Goal: Answer question/provide support: Share knowledge or assist other users

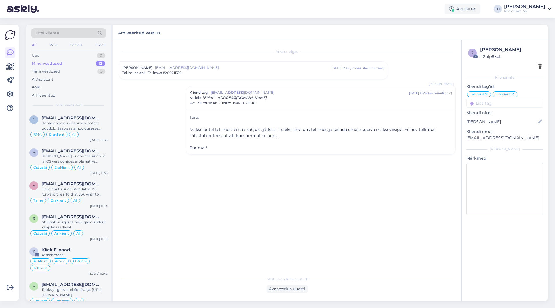
click at [75, 35] on div "Otsi kliente" at bounding box center [69, 33] width 76 height 10
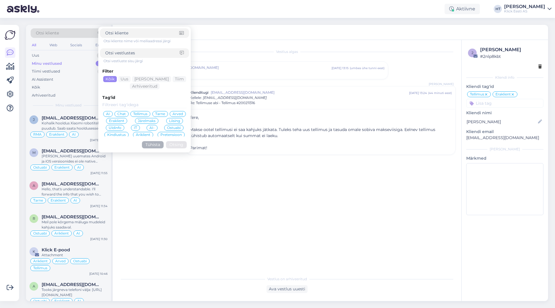
click at [137, 36] on div at bounding box center [144, 33] width 89 height 10
click at [138, 34] on input at bounding box center [142, 33] width 74 height 6
paste input "[EMAIL_ADDRESS][DOMAIN_NAME]"
click at [106, 32] on input "[EMAIL_ADDRESS][DOMAIN_NAME]" at bounding box center [142, 33] width 74 height 6
type input "[EMAIL_ADDRESS][DOMAIN_NAME]"
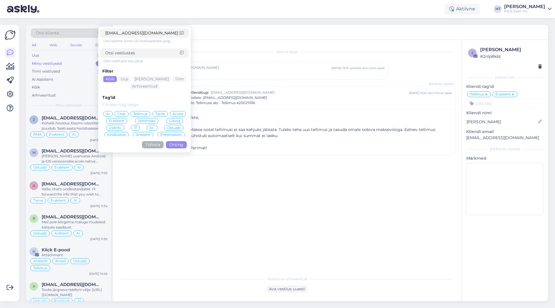
click button "Otsing" at bounding box center [176, 144] width 21 height 7
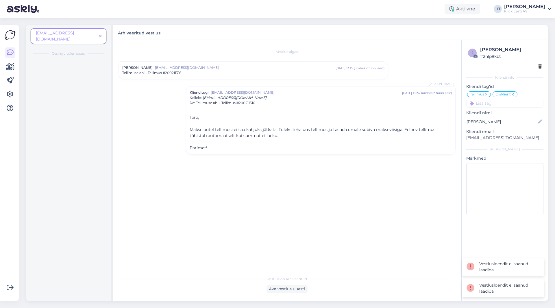
click at [100, 34] on icon at bounding box center [100, 36] width 3 height 4
click at [83, 54] on div "Uus 0" at bounding box center [69, 55] width 76 height 8
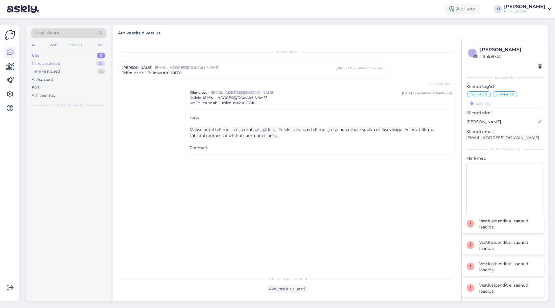
click at [86, 64] on div "Minu vestlused 12" at bounding box center [69, 64] width 76 height 8
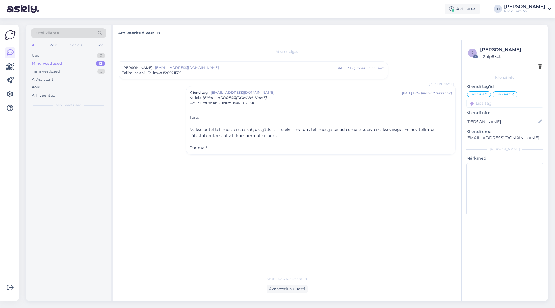
click at [65, 32] on div "Otsi kliente" at bounding box center [69, 33] width 76 height 10
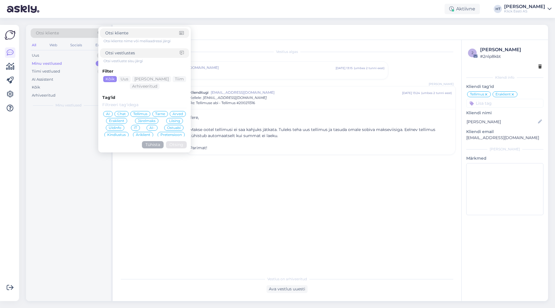
click at [130, 28] on form "Otsi kliente nime või meiliaadressi järgi Otsi vestluste sisu järgi Filter Kõik…" at bounding box center [144, 90] width 92 height 126
click at [130, 30] on div at bounding box center [144, 33] width 89 height 10
click at [131, 33] on input at bounding box center [142, 33] width 74 height 6
paste input "[EMAIL_ADDRESS][DOMAIN_NAME]"
drag, startPoint x: 106, startPoint y: 33, endPoint x: 97, endPoint y: 34, distance: 9.5
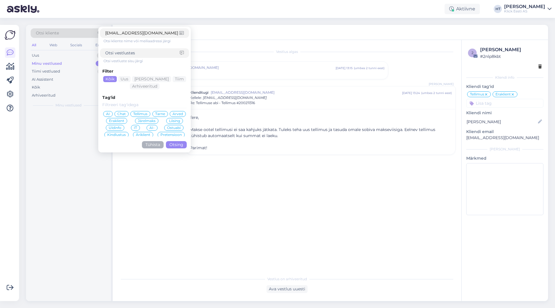
click at [97, 34] on div "Otsi kliente eeeolev@hot.ee Otsi kliente nime või meiliaadressi järgi Otsi vest…" at bounding box center [69, 34] width 76 height 13
click at [107, 33] on input "eeeolev@hot.ee" at bounding box center [142, 33] width 74 height 6
type input "eeolev@hot.ee"
click button "Otsing" at bounding box center [176, 144] width 21 height 7
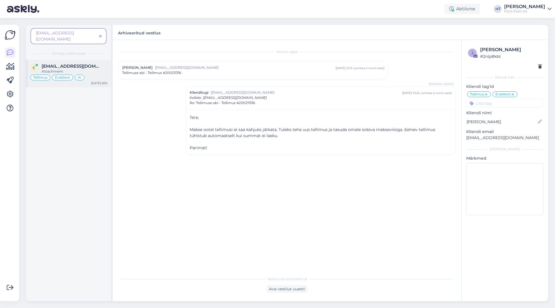
click at [90, 64] on div "eeeolev@hot.ee" at bounding box center [75, 66] width 66 height 5
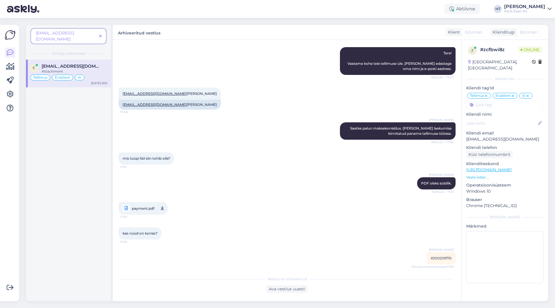
scroll to position [239, 0]
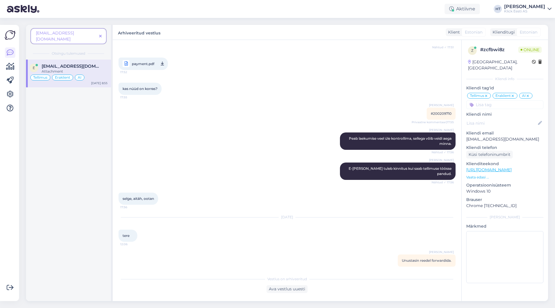
click at [100, 34] on icon at bounding box center [100, 36] width 3 height 4
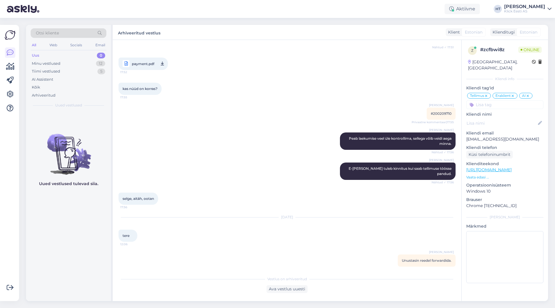
click at [80, 34] on div "Otsi kliente" at bounding box center [69, 33] width 76 height 10
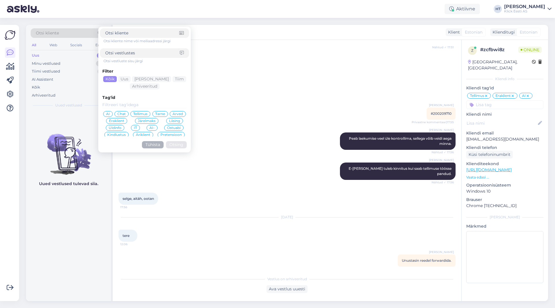
click at [138, 34] on input at bounding box center [142, 33] width 74 height 6
type input "eeeolev@hot.ee"
click button "Otsing" at bounding box center [176, 144] width 21 height 7
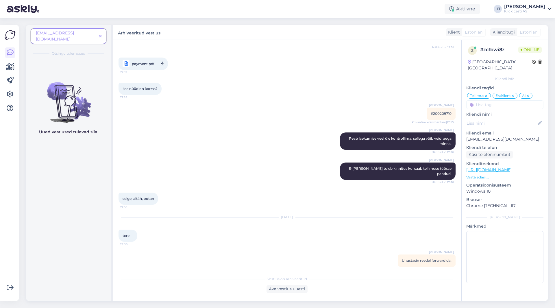
click at [79, 34] on span "eeeolev@hot.ee" at bounding box center [66, 36] width 61 height 12
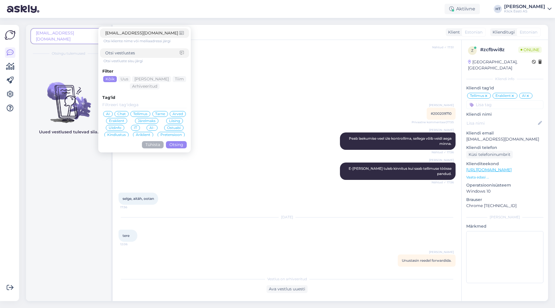
drag, startPoint x: 106, startPoint y: 33, endPoint x: 93, endPoint y: 33, distance: 12.7
click at [93, 33] on div "eeeolev@hot.ee eeeolev@hot.ee Otsi kliente nime või meiliaadressi järgi Otsi ve…" at bounding box center [69, 37] width 76 height 19
type input "eeeolev@hot.ee"
click button "Otsing" at bounding box center [176, 144] width 21 height 7
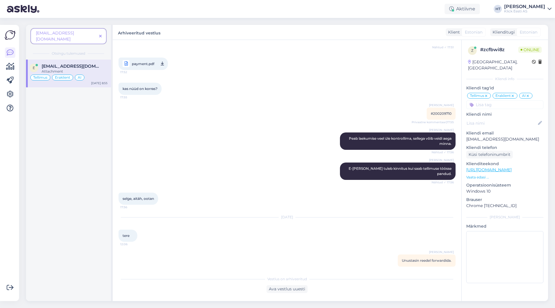
click at [100, 34] on icon at bounding box center [100, 36] width 3 height 4
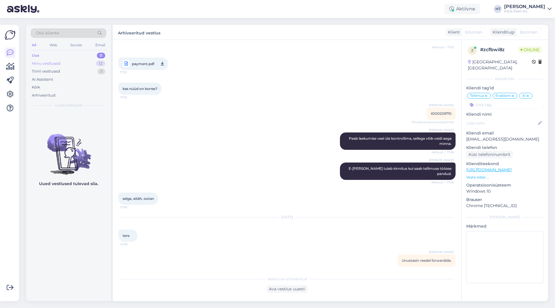
click at [81, 64] on div "Minu vestlused 12" at bounding box center [69, 64] width 76 height 8
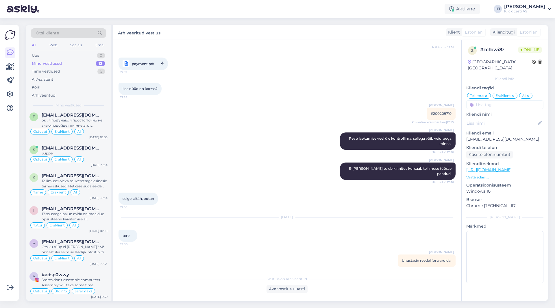
scroll to position [0, 0]
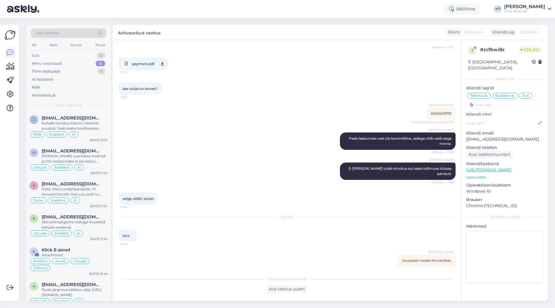
click at [32, 45] on div "All" at bounding box center [34, 45] width 7 height 8
click at [204, 77] on div "kas nüüd on korras? 17:55" at bounding box center [286, 88] width 337 height 25
click at [99, 127] on div "Kohalik hooldus Xiaomi robotitel puudub. Saab saata hooldusesse vaid kaupluste …" at bounding box center [75, 125] width 66 height 10
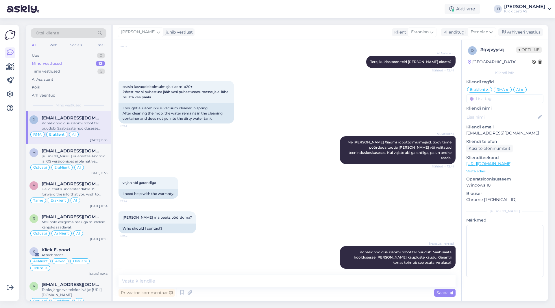
click at [251, 131] on div "AI Assistent Me ei remondi Xiaomi robottolmuimejaid. Soovitame pöörduda tootja …" at bounding box center [286, 150] width 337 height 40
click at [64, 74] on div "Tiimi vestlused 5" at bounding box center [69, 71] width 76 height 8
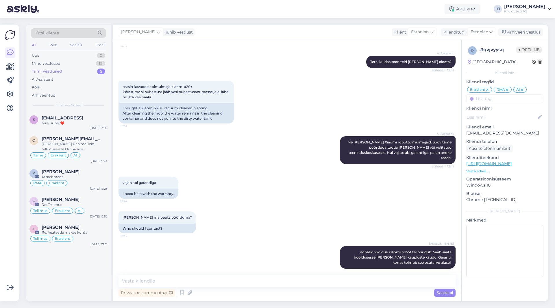
click at [79, 32] on div "Otsi kliente" at bounding box center [69, 33] width 76 height 10
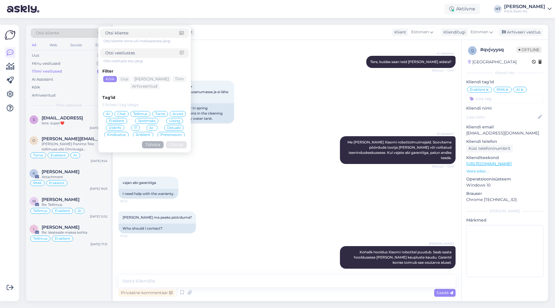
click at [254, 31] on div "Henri Täht juhib vestlust Klient Estonian Klienditugi Estonian Arhiveeri vestlus" at bounding box center [330, 32] width 435 height 15
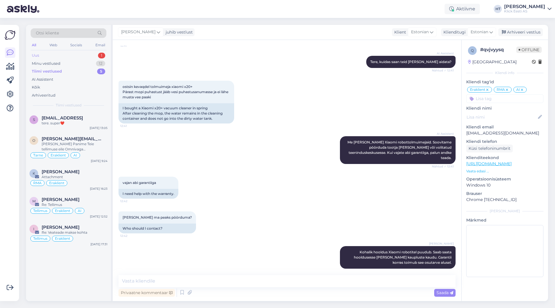
click at [94, 56] on div "Uus 1" at bounding box center [69, 55] width 76 height 8
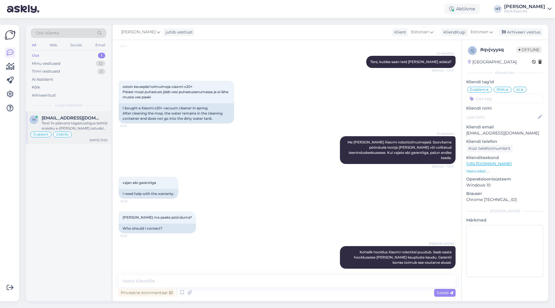
click at [96, 129] on div "Tere! 14-päevane tagastusõigus kehtib eraisiku e-poe ostudele ja järelmaksuga o…" at bounding box center [75, 125] width 66 height 10
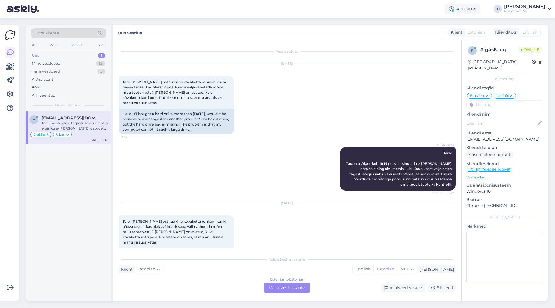
scroll to position [0, 0]
click at [75, 224] on div "m midamuna68@gmail.com Tere! 14-päevane tagastusõigus kehtib eraisiku e-poe ost…" at bounding box center [68, 205] width 85 height 189
click at [309, 228] on div "Aug 12 2025 Tere, kui olen ostnud ühe kõvaketta rohkem kui 14 päeva tagasi, kas…" at bounding box center [286, 238] width 337 height 83
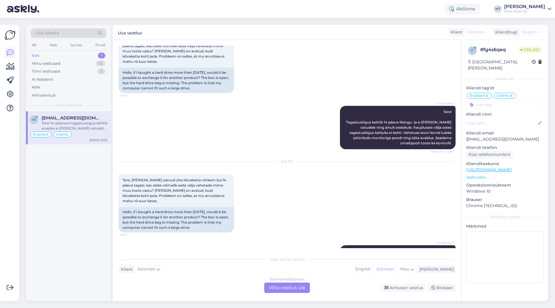
scroll to position [78, 0]
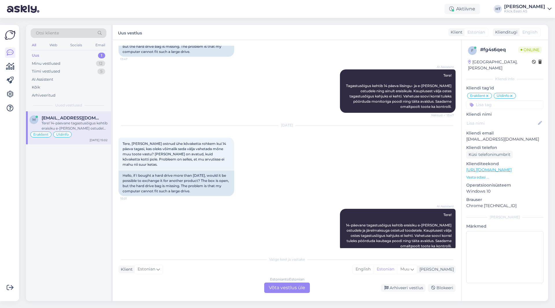
click at [497, 100] on input at bounding box center [504, 104] width 77 height 9
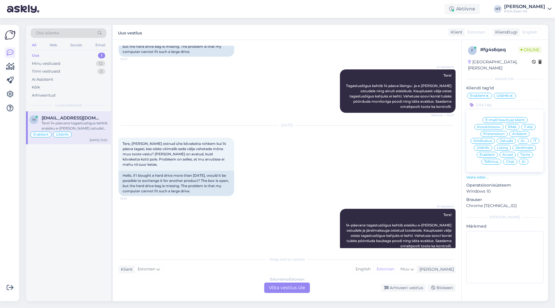
click at [522, 160] on span "AI" at bounding box center [523, 161] width 4 height 3
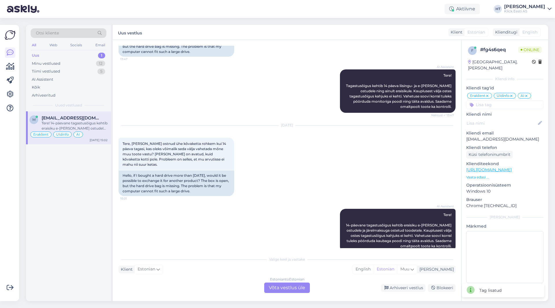
click at [356, 144] on div "Aug 12 2025 Tere, kui olen ostnud ühe kõvaketta rohkem kui 14 päeva tagasi, kas…" at bounding box center [286, 160] width 337 height 83
click at [287, 213] on div "AI Assistent Tere! 14-päevane tagastusõigus kehtib eraisiku e-poe ostudele ja j…" at bounding box center [286, 230] width 337 height 56
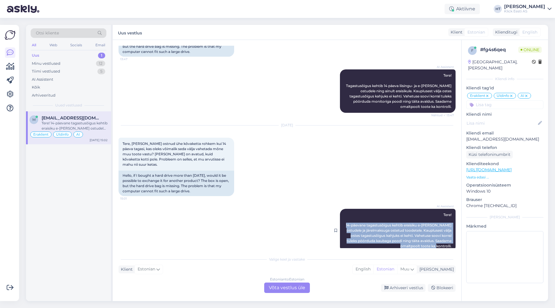
drag, startPoint x: 340, startPoint y: 213, endPoint x: 447, endPoint y: 235, distance: 109.1
click at [447, 235] on div "AI Assistent Tere! 14-päevane tagastusõigus kehtib eraisiku e-poe ostudele ja j…" at bounding box center [398, 230] width 116 height 43
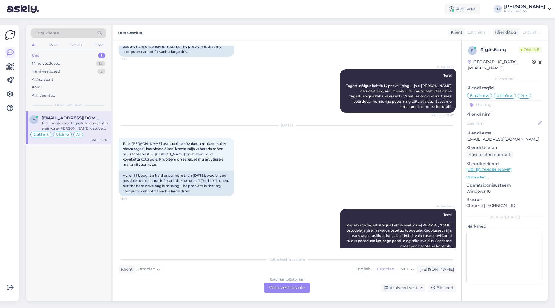
click at [293, 203] on div "AI Assistent Tere! 14-päevane tagastusõigus kehtib eraisiku e-poe ostudele ja j…" at bounding box center [286, 230] width 337 height 56
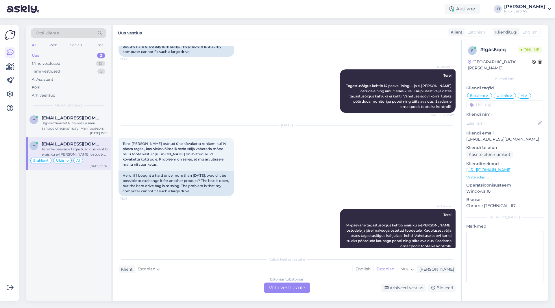
click at [286, 286] on div "Estonian to Estonian Võta vestlus üle" at bounding box center [287, 287] width 46 height 10
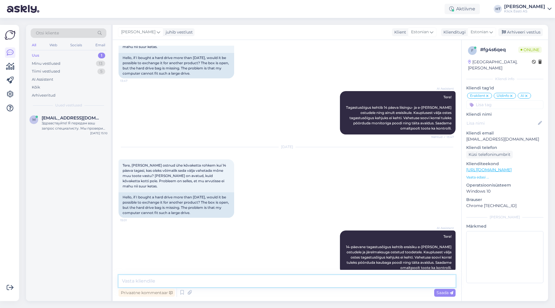
click at [254, 279] on textarea at bounding box center [286, 281] width 337 height 12
paste textarea "Kuid te pole kaubaga rahul e. toode on defektne, siis tuleks komplektne toode t…"
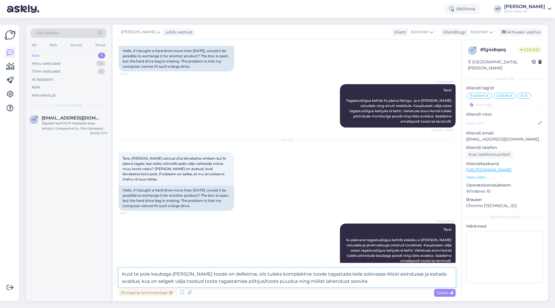
click at [133, 272] on textarea "Kuid te pole kaubaga rahul e. toode on defektne, siis tuleks komplektne toode t…" at bounding box center [286, 277] width 337 height 19
type textarea "Kui te pole kaubaga rahul e. toode on defektne, siis tuleks komplektne toode ta…"
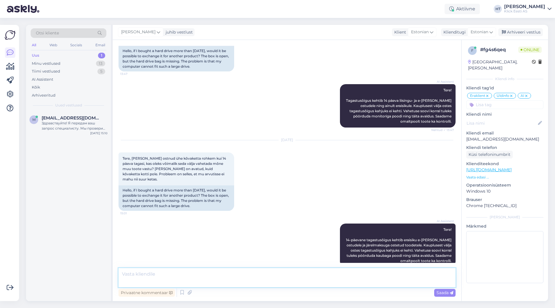
scroll to position [102, 0]
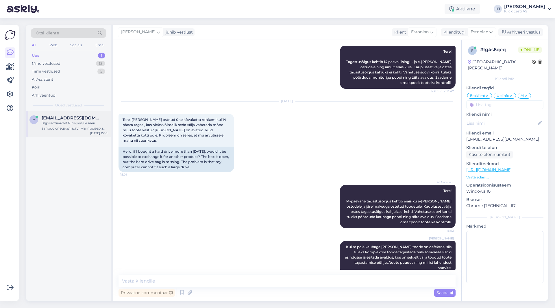
click at [68, 116] on span "max3820906@icloud.com" at bounding box center [72, 117] width 60 height 5
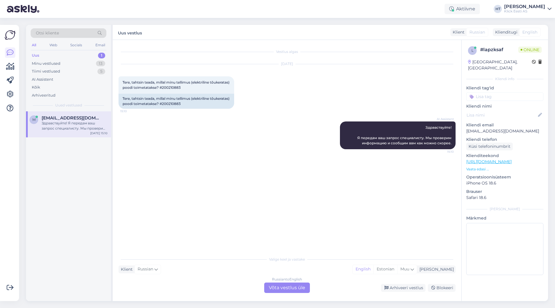
scroll to position [0, 0]
click at [193, 86] on span "Tere, tahtsin teada, millal minu tellimus (elektriline tõukeratas) poodi toimet…" at bounding box center [176, 85] width 108 height 10
copy div "200210883 15:10"
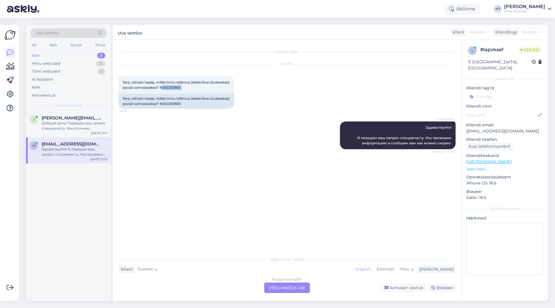
click at [178, 133] on div "AI Assistent Здравствуйте! Я передам ваш запрос специалисту. Мы проверим информ…" at bounding box center [286, 135] width 337 height 40
drag, startPoint x: 425, startPoint y: 129, endPoint x: 452, endPoint y: 144, distance: 30.6
click at [452, 144] on div "AI Assistent Здравствуйте! Я передам ваш запрос специалисту. Мы проверим информ…" at bounding box center [398, 135] width 116 height 28
copy span "Здравствуйте! Я передам ваш запрос специалисту. Мы проверим информацию и сообщи…"
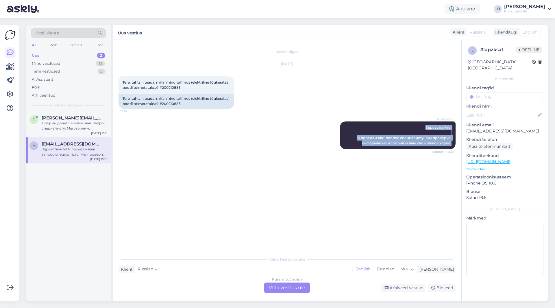
click at [174, 155] on div "AI Assistent Здравствуйте! Я передам ваш запрос специалисту. Мы проверим информ…" at bounding box center [286, 135] width 337 height 40
click at [282, 289] on div "Russian to English Võta vestlus üle" at bounding box center [287, 287] width 46 height 10
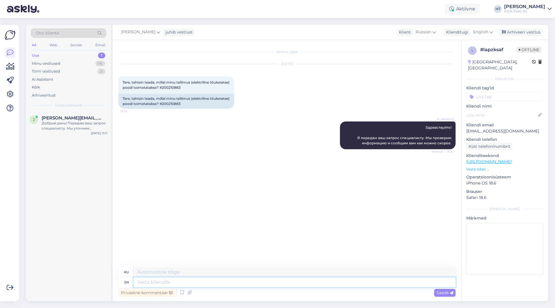
click at [271, 283] on textarea at bounding box center [294, 282] width 322 height 10
type textarea "Delivery"
type textarea "Доставка"
type textarea "Delivery is"
type textarea "Доставка осуществляется"
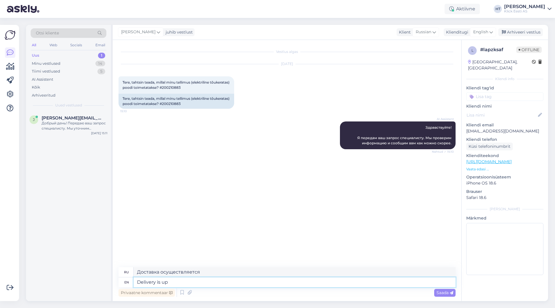
type textarea "Delivery is up"
type textarea "Доставка завершена."
type textarea "Delivery is up to"
type textarea "Доставка осуществляется до"
type textarea "Delivery is up to 3"
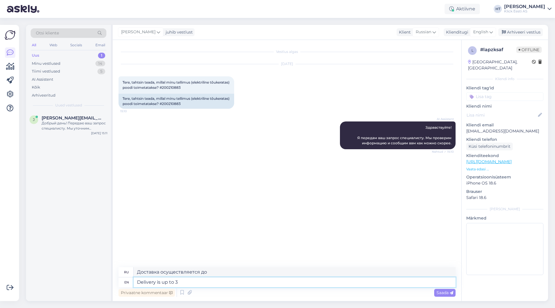
type textarea "Доставка до 3"
type textarea "Delivery is up to 3 business"
type textarea "Доставка до 3 рабочих дней"
type textarea "Delivery is up to 3 business days."
type textarea "Срок доставки — до 3 рабочих дней."
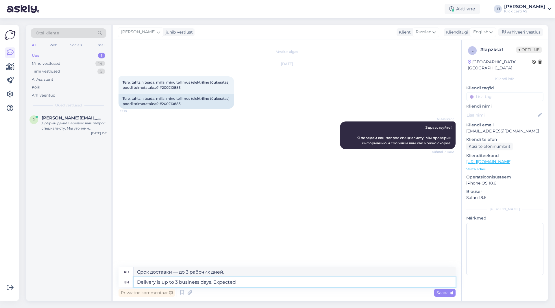
type textarea "Delivery is up to 3 business days. Expected a"
type textarea "Доставка занимает до 3 рабочих дней. Ожидается."
type textarea "Delivery is up to 3 business days. Expected arrival"
type textarea "Доставка занимает до 3 рабочих дней. Ожидаемое время прибытия."
type textarea "Delivery is up to 3 business days. Expected arrival is"
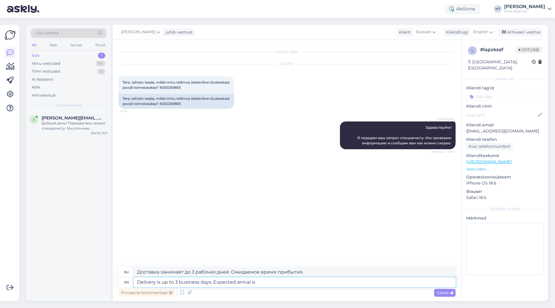
type textarea "Доставка занимает до 3 рабочих дней. Ожидаемое время прибытия:"
type textarea "Delivery is up to 3 business days. Expected arrival is today/tomorrow."
type textarea "Срок доставки — до 3 рабочих дней. Ожидаемое время прибытия — сегодня/завтра."
type textarea "Delivery is up to 3 business days. Expected arrival is today/tomorrow."
click at [298, 283] on textarea "Delivery is up to 3 business days. Expected arrival is today/tomorrow." at bounding box center [294, 282] width 322 height 10
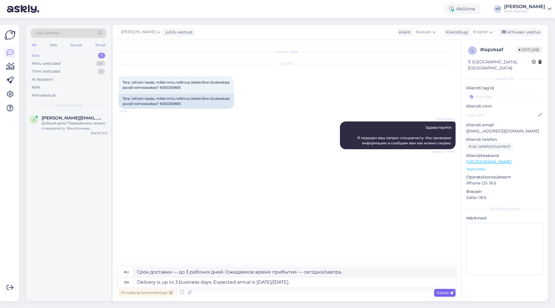
click at [444, 291] on span "Saada" at bounding box center [444, 292] width 17 height 5
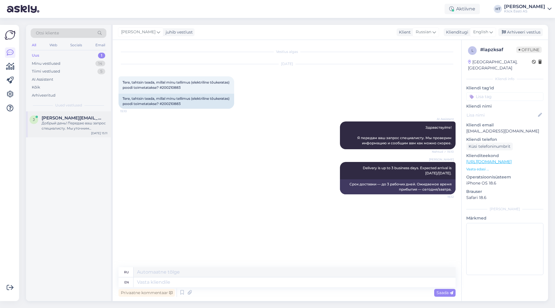
click at [93, 125] on div "Добрый день! Передаю ваш запрос специалисту. Мы уточним информацию о доставке и…" at bounding box center [75, 125] width 66 height 10
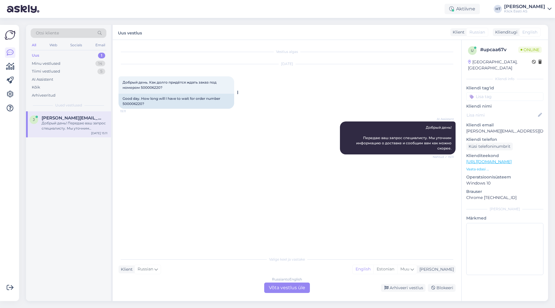
click at [129, 104] on div "Good day. How long will I have to wait for order number 500006220?" at bounding box center [176, 101] width 116 height 15
copy div "500006220"
click at [251, 132] on div "AI Assistent Добрый день! Передаю ваш запрос специалисту. Мы уточним информацию…" at bounding box center [286, 138] width 337 height 46
drag, startPoint x: 364, startPoint y: 137, endPoint x: 451, endPoint y: 148, distance: 88.5
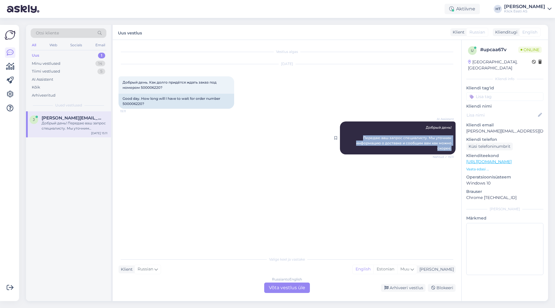
click at [451, 148] on div "AI Assistent Добрый день! Передаю ваш запрос специалисту. Мы уточним информацию…" at bounding box center [398, 137] width 116 height 33
copy span "Передаю ваш запрос специалисту. Мы уточним информацию о доставке и сообщим вам …"
click at [292, 287] on div "Russian to English Võta vestlus üle" at bounding box center [287, 287] width 46 height 10
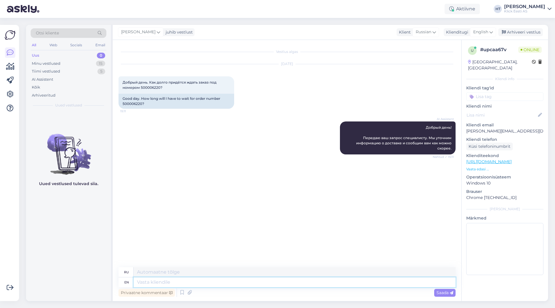
click at [273, 281] on textarea at bounding box center [294, 282] width 322 height 10
type textarea "Hello,"
type textarea "Привет,"
type textarea "Hello, it's"
type textarea "Привет, это"
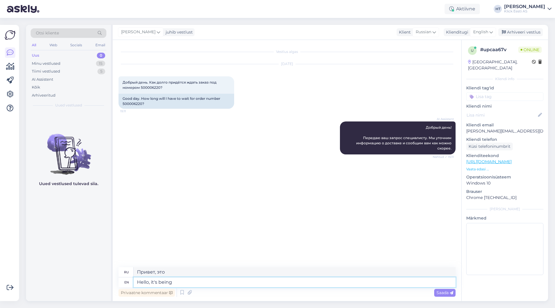
type textarea "Hello, it's being"
type textarea "Привет, это происходит"
type textarea "Hello, it's being delivered f"
type textarea "Здравствуйте, это доставляется."
type textarea "Hello, it's being delivered from"
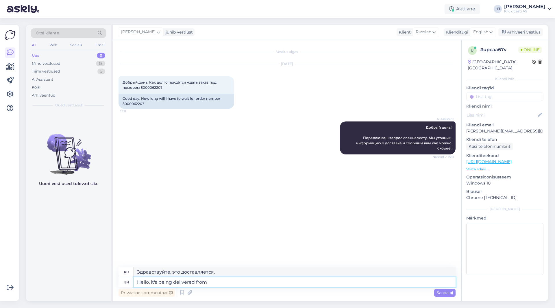
type textarea "Здравствуйте, это доставляется из"
type textarea "Hello, it's being delivered from our"
type textarea "Здравствуйте, это доставляется из нашего"
type textarea "Hello, it's being delivered from our warehouse."
type textarea "Здравствуйте, поставка осуществляется с нашего склада."
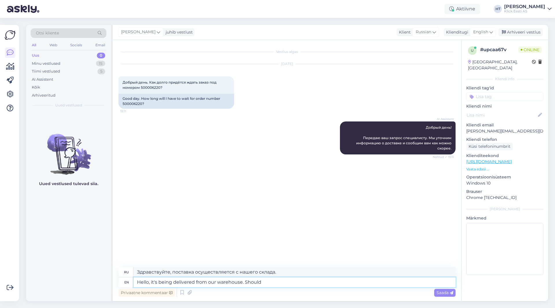
type textarea "Hello, it's being delivered from our warehouse. Should a"
type textarea "Здравствуйте, это доставка с нашего склада. Должен ли"
type textarea "Hello, it's being delivered from our warehouse. Should arr"
type textarea "Здравствуйте, это доставляется с нашего склада. Должен прибыть."
type textarea "Hello, it's being delivered from our warehouse. Should arrive"
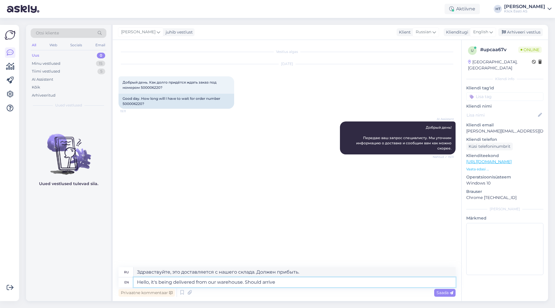
type textarea "Здравствуйте, это доставка с нашего склада. Должен прибыть."
type textarea "Hello, it's being delivered from our warehouse. Should arrive by"
type textarea "Здравствуйте, товар доставляется с нашего склада. Должен прибыть к..."
type textarea "Hello, it's being delivered from our warehouse. Should arrive by the e"
type textarea "Здравствуйте, это доставка с нашего склада. Должен прибыть к..."
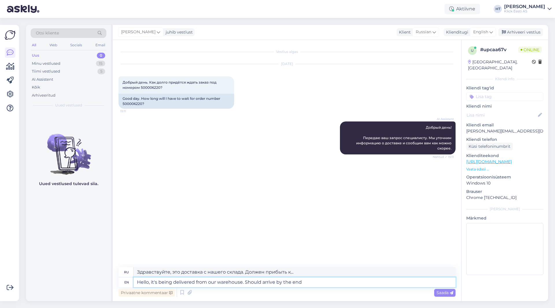
type textarea "Hello, it's being delivered from our warehouse. Should arrive by the end"
type textarea "Здравствуйте, товар уже доставляется с нашего склада. Должен прибыть к концу."
type textarea "Hello, it's being delivered from our warehouse. Should arrive by the end of"
type textarea "Здравствуйте, товар доставляется с нашего склада. Ожидается к концу месяца."
type textarea "Hello, it's being delivered from our warehouse. Should arrive by the end of tod…"
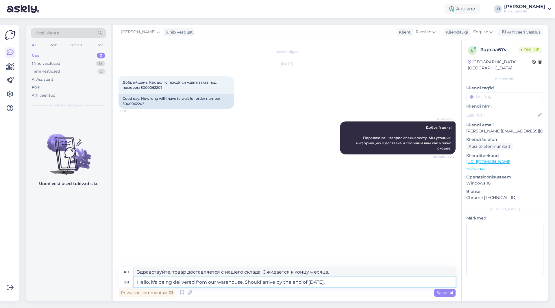
type textarea "Здравствуйте, товар уже доставляется с нашего склада. Ожидается к концу сегодня…"
click at [273, 270] on textarea "Здравствуйте, товар уже доставляется с нашего склада. Ожидается к концу сегодня…" at bounding box center [294, 272] width 322 height 10
click at [341, 283] on textarea "Hello, it's being delivered from our warehouse. Should arrive by the end of tod…" at bounding box center [294, 282] width 322 height 10
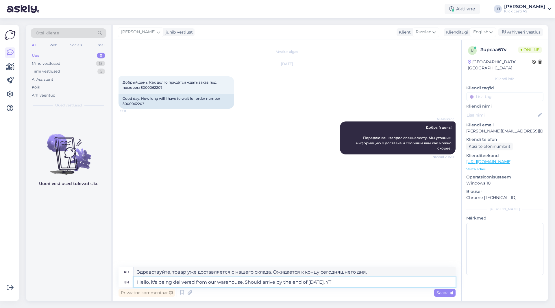
type textarea "Hello, it's being delivered from our warehouse. Should arrive by the end of tod…"
type textarea "Здравствуйте, товар уже доставляется с нашего склада. Ожидается к концу сегодня…"
type textarea "Hello, it's being delivered from our warehouse. Should arrive by the end of tod…"
type textarea "Здравствуйте, товар уже доставляется с нашего склада. Ожидается к концу сегодня…"
type textarea "Hello, it's being delivered from our warehouse. Should arrive by the end of tod…"
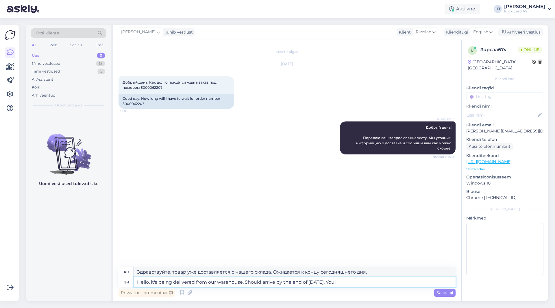
type textarea "Здравствуйте, это уже доставка с нашего склада. Должны прибыть к концу сегодняш…"
type textarea "Hello, it's being delivered from our warehouse. Should arrive by the end of tod…"
type textarea "Здравствуйте, это уже доставка с нашего склада. Должны прибыть к концу сегодняш…"
type textarea "Hello, it's being delivered from our warehouse. Should arrive by the end of tod…"
type textarea "Здравствуйте, товар уже доставляется с нашего склада. Ожидается к концу сегодня…"
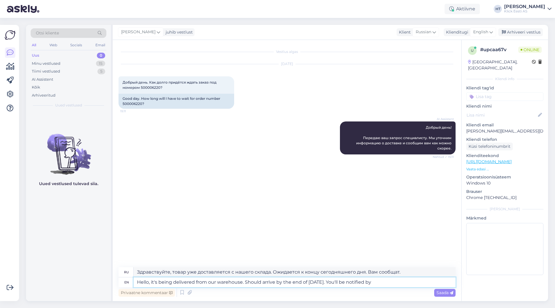
type textarea "Hello, it's being delivered from our warehouse. Should arrive by the end of tod…"
type textarea "Здравствуйте! Доставка с нашего склада. Ожидается к концу сегодняшнего дня. Вас…"
type textarea "Hello, it's being delivered from our warehouse. Should arrive by the end of tod…"
type textarea "Здравствуйте, товар уже доставлен с нашего склада. Ожидается к концу сегодняшне…"
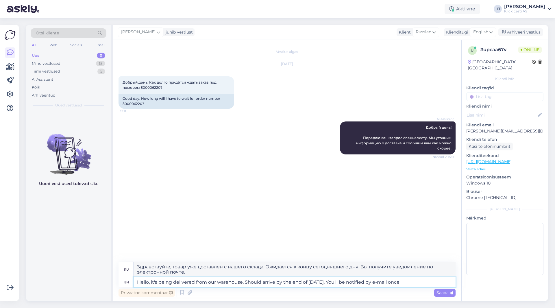
type textarea "Hello, it's being delivered from our warehouse. Should arrive by the end of tod…"
type textarea "Здравствуйте, товар уже доставлен с нашего склада. Ожидается к концу сегодняшне…"
type textarea "Hello, it's being delivered from our warehouse. Should arrive by the end of tod…"
type textarea "Здравствуйте! Доставка с нашего склада. Должна прибыть к концу сегодняшнего дня…"
type textarea "Hello, it's being delivered from our warehouse. Should arrive by the end of tod…"
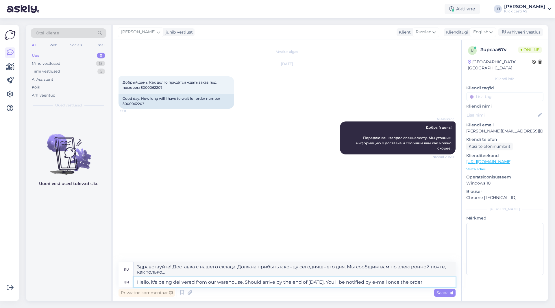
type textarea "Здравствуйте! Доставка с нашего склада. Ожидается к концу сегодняшнего дня. Мы …"
type textarea "Hello, it's being delivered from our warehouse. Should arrive by the end of tod…"
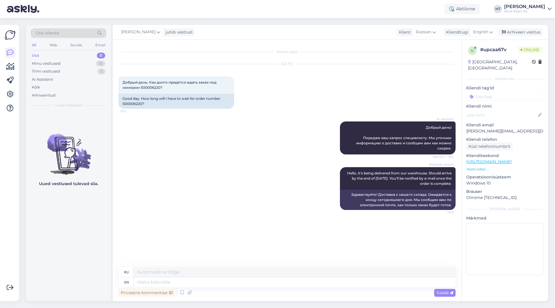
click at [63, 36] on div "Otsi kliente" at bounding box center [69, 33] width 76 height 10
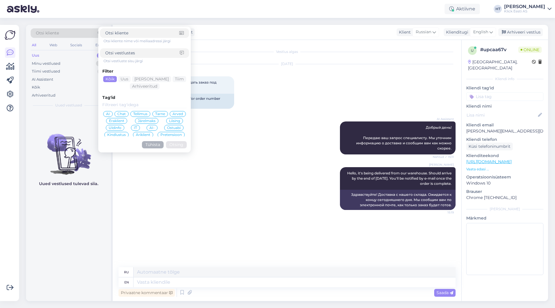
click at [128, 34] on input at bounding box center [142, 33] width 74 height 6
paste input "eeeolev@hot.ee"
type input "eeeolev@hot.ee"
click button "Otsing" at bounding box center [176, 144] width 21 height 7
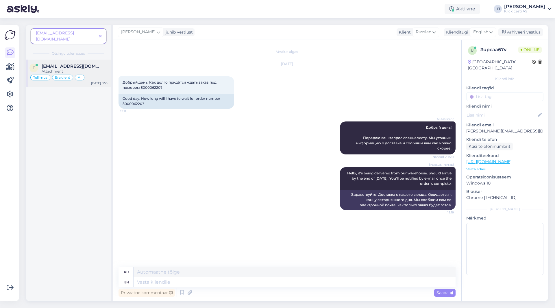
click at [85, 60] on div "e eeeolev@hot.ee Attachment Tellimus Eraklient AI Aug 4 8:55" at bounding box center [68, 74] width 85 height 28
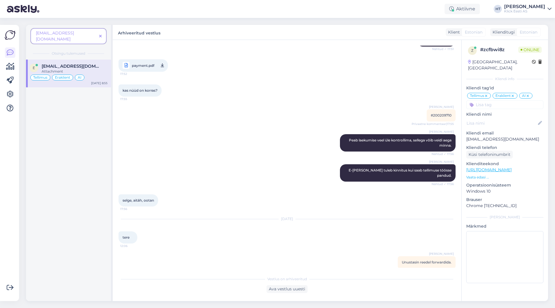
scroll to position [239, 0]
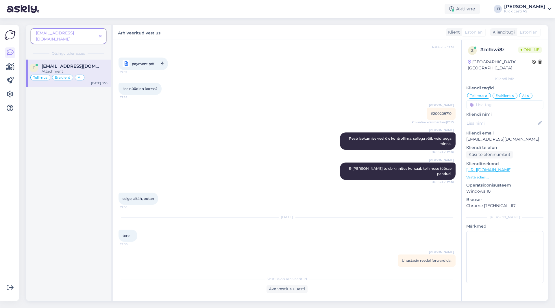
click at [100, 34] on icon at bounding box center [100, 36] width 3 height 4
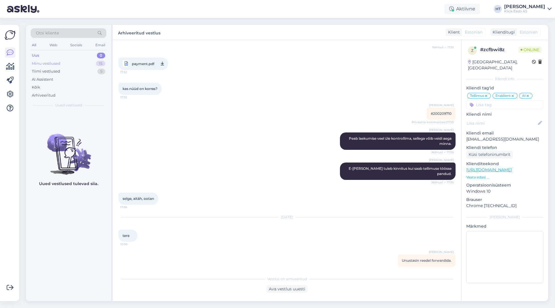
click at [92, 64] on div "Minu vestlused 15" at bounding box center [69, 64] width 76 height 8
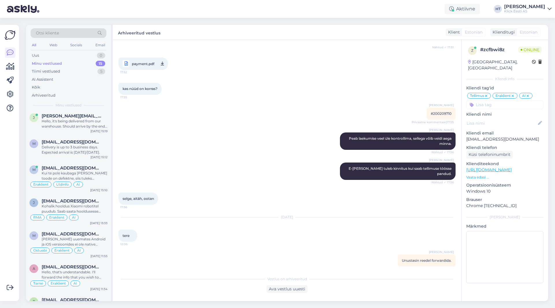
scroll to position [0, 0]
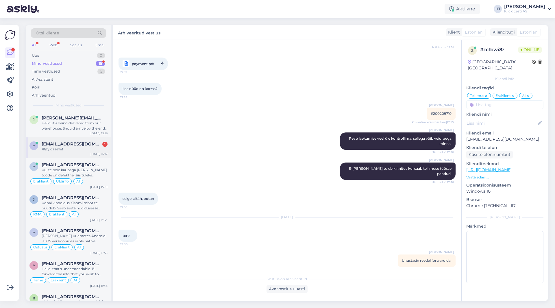
click at [62, 149] on div "Жду ответа!" at bounding box center [75, 148] width 66 height 5
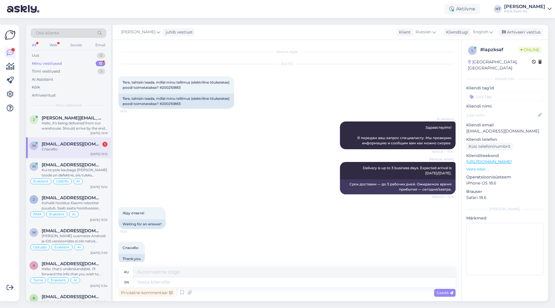
scroll to position [8, 0]
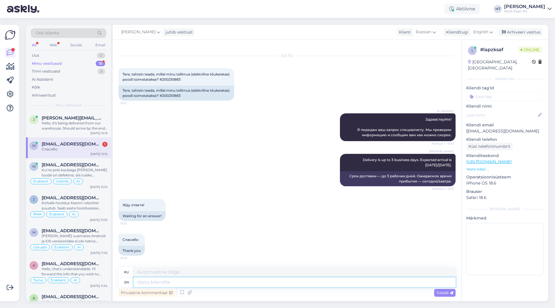
click at [228, 280] on textarea at bounding box center [294, 282] width 322 height 10
type textarea "You're"
type textarea "Ты"
type textarea "You're welcome."
type textarea "Пожалуйста."
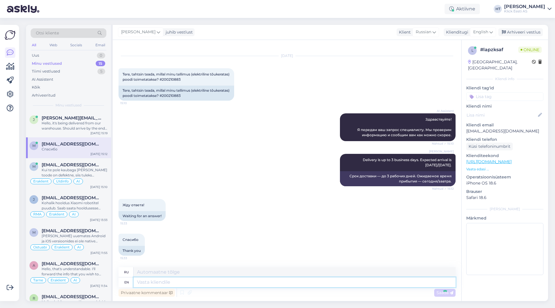
scroll to position [43, 0]
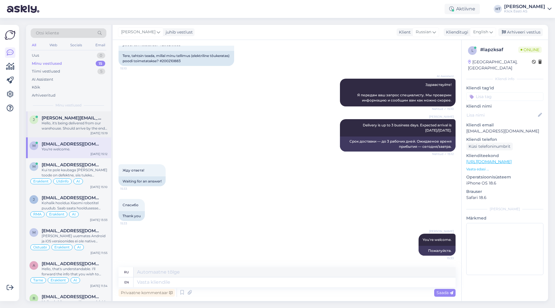
click at [67, 126] on div "Hello, it's being delivered from our warehouse. Should arrive by the end of tod…" at bounding box center [75, 125] width 66 height 10
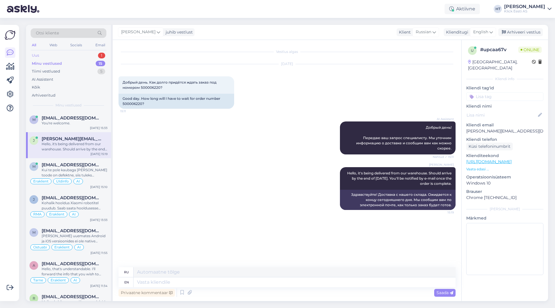
click at [76, 55] on div "Uus 1" at bounding box center [69, 55] width 76 height 8
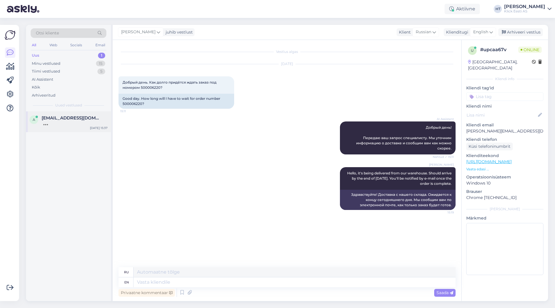
click at [77, 127] on div "a allarasper@gmail.com Aug 12 15:37" at bounding box center [68, 121] width 85 height 21
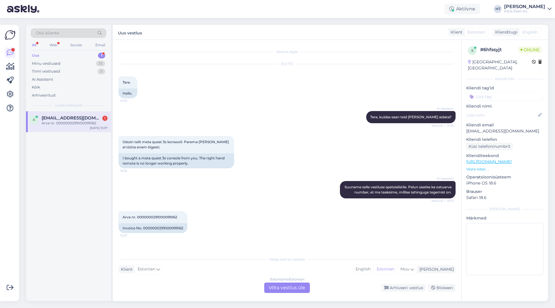
click at [220, 196] on div "AI Assistent Suuname selle vestluse spetsialistile. Palun saatke ka ostuarve nu…" at bounding box center [286, 189] width 337 height 30
click at [152, 219] on span "Arve nr. 0000000291000091062" at bounding box center [149, 217] width 55 height 4
copy div "0000000291000091062 15:37"
click at [269, 215] on div "Arve nr. 0000000291000091062 15:37 Invoice No. 0000000291000091062" at bounding box center [286, 222] width 337 height 35
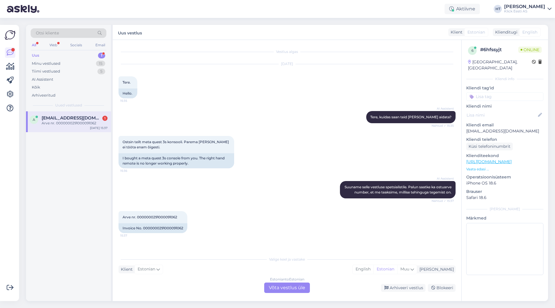
click at [244, 199] on div "AI Assistent Suuname selle vestluse spetsialistile. Palun saatke ka ostuarve nu…" at bounding box center [286, 189] width 337 height 30
click at [245, 199] on div "AI Assistent Suuname selle vestluse spetsialistile. Palun saatke ka ostuarve nu…" at bounding box center [286, 189] width 337 height 30
click at [281, 287] on div "Estonian to Estonian Võta vestlus üle" at bounding box center [287, 287] width 46 height 10
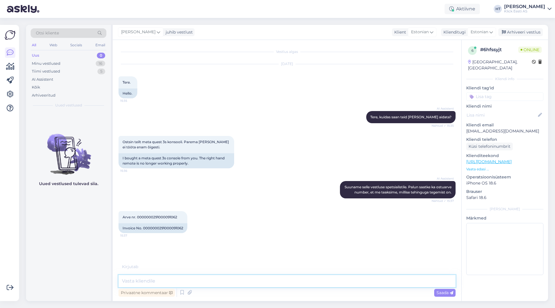
click at [262, 280] on textarea at bounding box center [286, 281] width 337 height 12
type textarea "Kuidas viga täpsemalt väljendub?"
click at [87, 65] on div "Minu vestlused 16" at bounding box center [69, 64] width 76 height 8
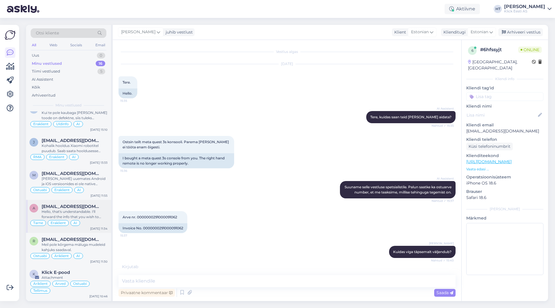
scroll to position [87, 0]
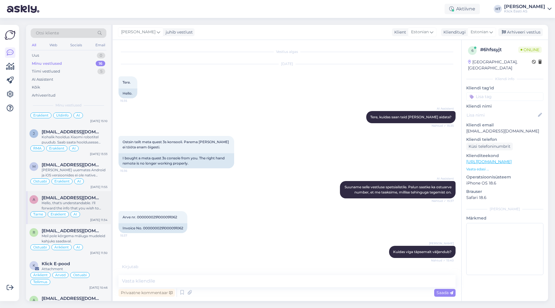
click at [79, 206] on div "Hello, that's understandable. I'll forward the info that you wish to cancel." at bounding box center [75, 205] width 66 height 10
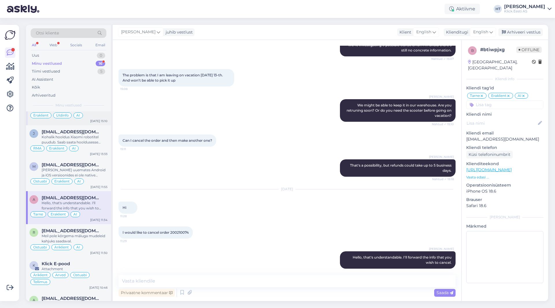
scroll to position [0, 0]
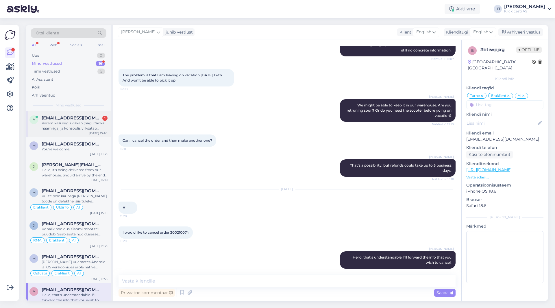
click at [94, 131] on div "Aug 12 15:40" at bounding box center [98, 133] width 18 height 4
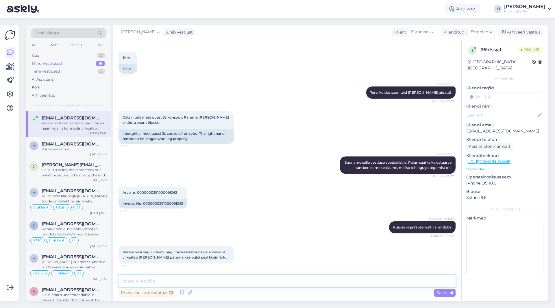
click at [235, 280] on textarea at bounding box center [286, 281] width 337 height 12
click at [200, 280] on textarea at bounding box center [286, 281] width 337 height 12
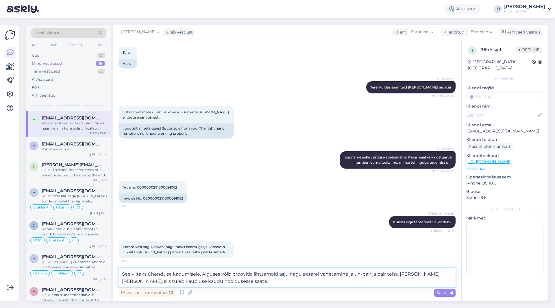
type textarea "See viitaks ühenduse kadumisele. Alguses võib proovida lihtsamaid asju nagu pat…"
click at [236, 284] on textarea "See viitaks ühenduse kadumisele. Alguses võib proovida lihtsamaid asju nagu pat…" at bounding box center [286, 277] width 337 height 19
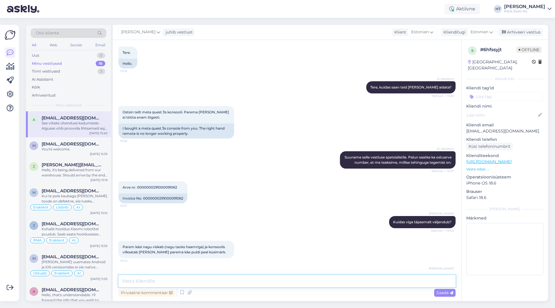
scroll to position [70, 0]
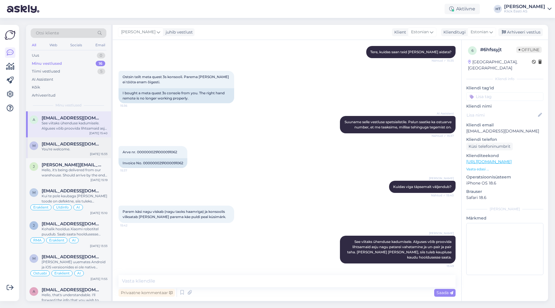
click at [69, 150] on div "You're welcome." at bounding box center [75, 148] width 66 height 5
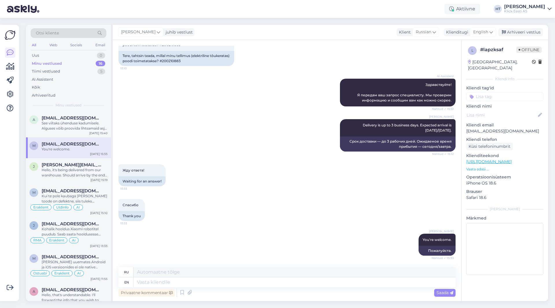
scroll to position [43, 0]
click at [84, 125] on div "Kas seda pulti on võimalik eradli osta?" at bounding box center [75, 125] width 66 height 10
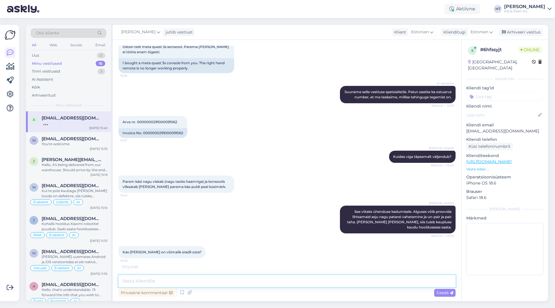
click at [241, 283] on textarea at bounding box center [286, 281] width 337 height 12
type textarea "Eraldi neid kahjuks ei müü."
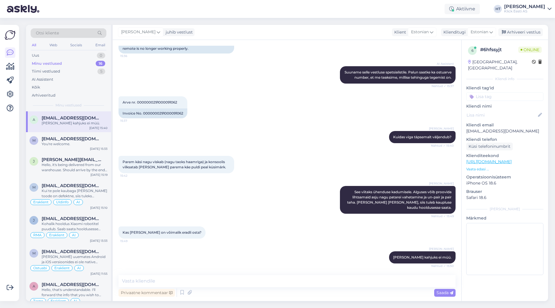
click at [295, 165] on div "Parem käsi nagu viskab (nagu taoks haamriga) ja konsoolis vilksatab samal ajal …" at bounding box center [286, 164] width 337 height 30
click at [323, 144] on div "Henri Täht Kuidas viga täpsemalt väljendub? Nähtud ✓ 15:40" at bounding box center [286, 137] width 337 height 25
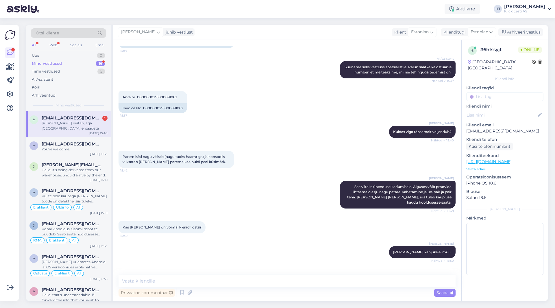
scroll to position [145, 0]
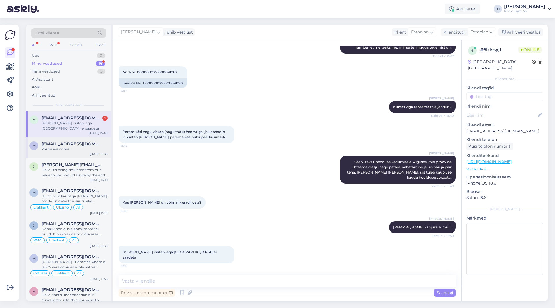
click at [88, 148] on div "You're welcome." at bounding box center [75, 148] width 66 height 5
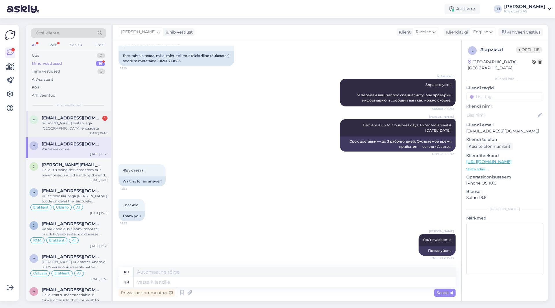
click at [84, 135] on div "a allarasper@gmail.com 1 Meta poes näitab, aga eestisse ei saadeta Aug 12 15:40" at bounding box center [68, 124] width 85 height 26
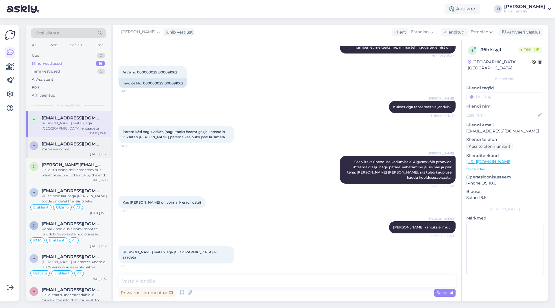
click at [84, 144] on span "max3820906@icloud.com" at bounding box center [72, 143] width 60 height 5
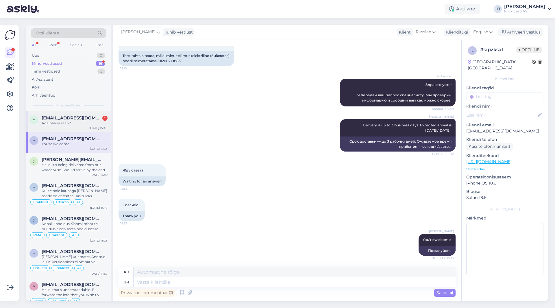
click at [83, 125] on div "Aga paaris saab?" at bounding box center [75, 122] width 66 height 5
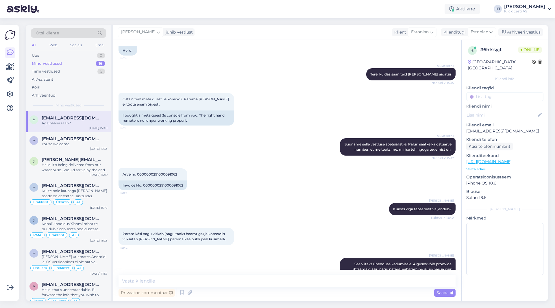
scroll to position [170, 0]
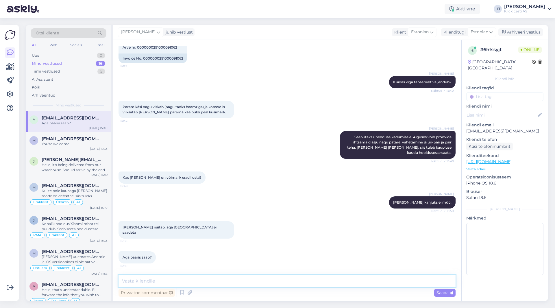
click at [197, 277] on textarea at bounding box center [286, 281] width 337 height 12
type textarea "Paaris ei ole samuti müügis."
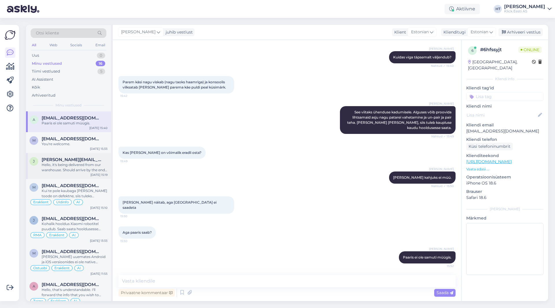
click at [81, 165] on div "Hello, it's being delivered from our warehouse. Should arrive by the end of tod…" at bounding box center [75, 167] width 66 height 10
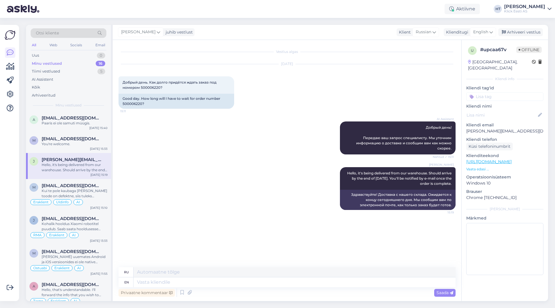
scroll to position [0, 0]
click at [88, 183] on span "midamuna68@gmail.com" at bounding box center [72, 185] width 60 height 5
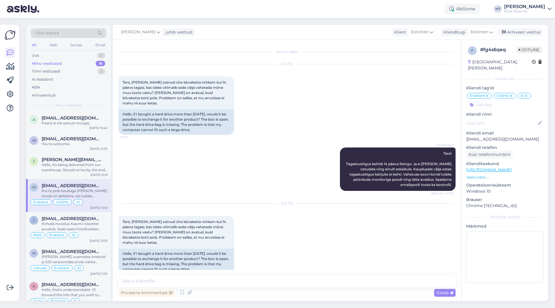
scroll to position [102, 0]
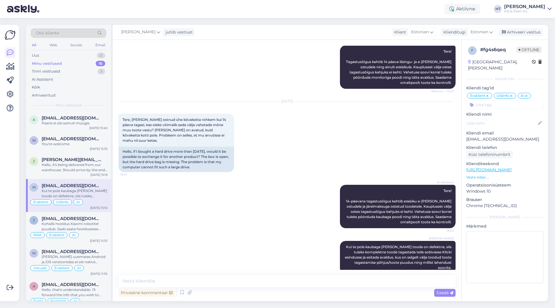
click at [13, 175] on div at bounding box center [10, 162] width 11 height 267
click at [76, 126] on div "a allarasper@gmail.com 1 Selge Aug 12 15:40" at bounding box center [68, 121] width 85 height 21
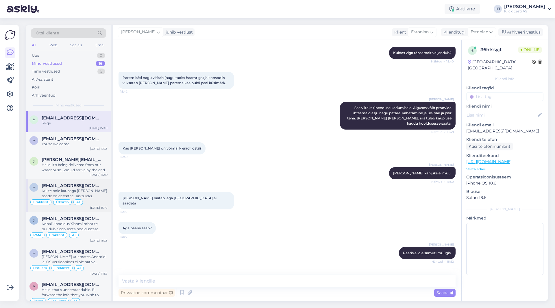
click at [73, 192] on div "Kui te pole kaubaga rahul e. toode on defektne, siis tuleks komplektne toode ta…" at bounding box center [75, 193] width 66 height 10
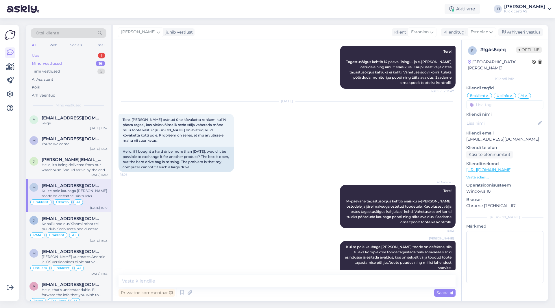
click at [68, 55] on div "Uus 1" at bounding box center [69, 55] width 76 height 8
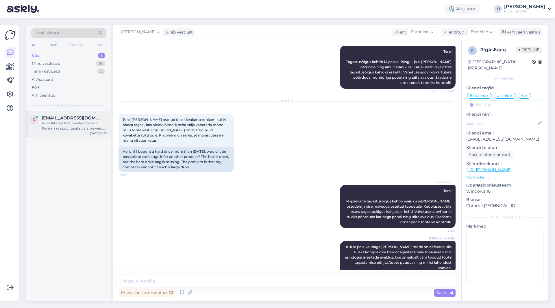
click at [70, 116] on span "reelikavaldmets@gmail.com" at bounding box center [72, 117] width 60 height 5
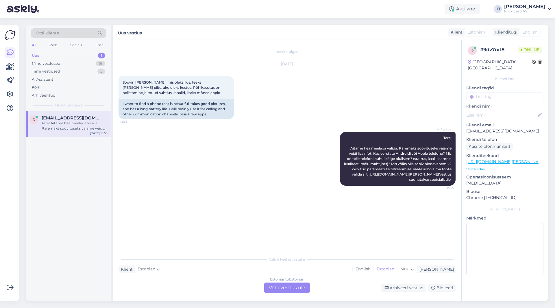
scroll to position [0, 0]
click at [76, 65] on div "Minu vestlused 16" at bounding box center [69, 64] width 76 height 8
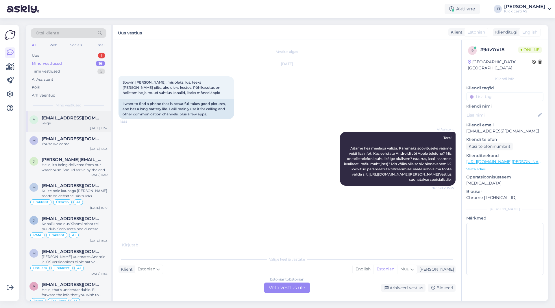
click at [75, 113] on div "a allarasper@gmail.com Selge Aug 12 15:52" at bounding box center [68, 121] width 85 height 21
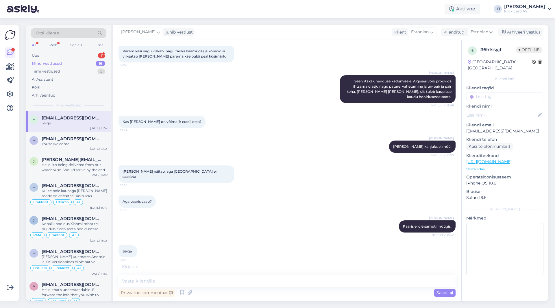
scroll to position [219, 0]
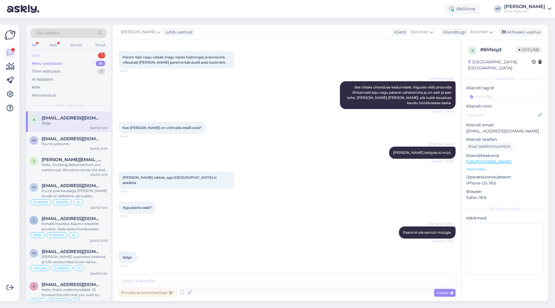
click at [96, 55] on div "Uus 1" at bounding box center [69, 55] width 76 height 8
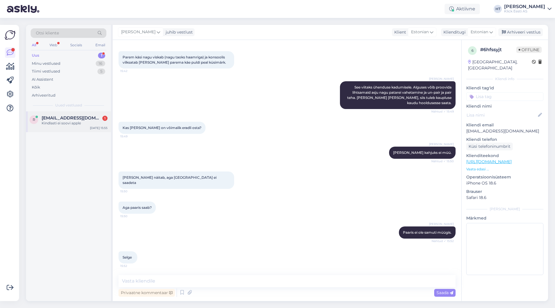
click at [66, 124] on div "Kindlasti ei soovi apple" at bounding box center [75, 122] width 66 height 5
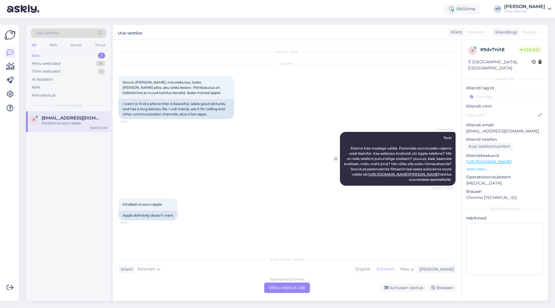
drag, startPoint x: 349, startPoint y: 148, endPoint x: 451, endPoint y: 180, distance: 107.3
click at [451, 180] on div "AI Assistent Tere! Aitame hea meelega valida. Paremaks soovituseks vajame veidi…" at bounding box center [398, 159] width 116 height 54
click at [451, 179] on div "AI Assistent Tere! Aitame hea meelega valida. Paremaks soovituseks vajame veidi…" at bounding box center [398, 159] width 116 height 54
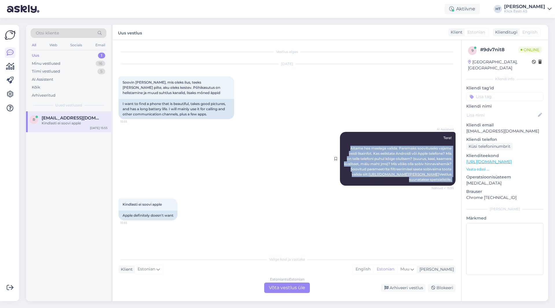
drag, startPoint x: 451, startPoint y: 179, endPoint x: 347, endPoint y: 146, distance: 109.4
click at [347, 146] on div "AI Assistent Tere! Aitame hea meelega valida. Paremaks soovituseks vajame veidi…" at bounding box center [398, 159] width 116 height 54
drag, startPoint x: 347, startPoint y: 146, endPoint x: 452, endPoint y: 179, distance: 109.9
click at [452, 179] on div "AI Assistent Tere! Aitame hea meelega valida. Paremaks soovituseks vajame veidi…" at bounding box center [398, 159] width 116 height 54
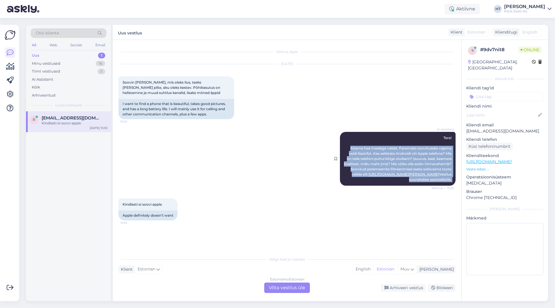
click at [452, 179] on div "AI Assistent Tere! Aitame hea meelega valida. Paremaks soovituseks vajame veidi…" at bounding box center [398, 159] width 116 height 54
drag, startPoint x: 452, startPoint y: 179, endPoint x: 348, endPoint y: 146, distance: 108.8
click at [348, 146] on div "AI Assistent Tere! Aitame hea meelega valida. Paremaks soovituseks vajame veidi…" at bounding box center [398, 159] width 116 height 54
drag, startPoint x: 348, startPoint y: 146, endPoint x: 452, endPoint y: 178, distance: 108.2
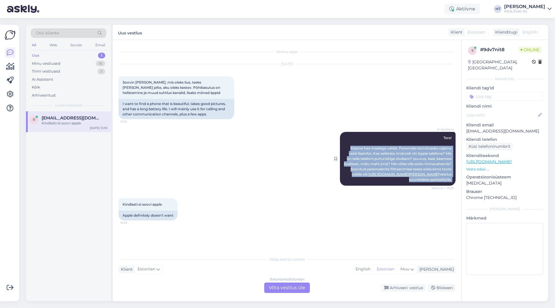
click at [452, 178] on div "AI Assistent Tere! Aitame hea meelega valida. Paremaks soovituseks vajame veidi…" at bounding box center [398, 159] width 116 height 54
click at [452, 179] on div "AI Assistent Tere! Aitame hea meelega valida. Paremaks soovituseks vajame veidi…" at bounding box center [398, 159] width 116 height 54
drag, startPoint x: 452, startPoint y: 179, endPoint x: 348, endPoint y: 147, distance: 108.4
click at [348, 147] on div "AI Assistent Tere! Aitame hea meelega valida. Paremaks soovituseks vajame veidi…" at bounding box center [398, 159] width 116 height 54
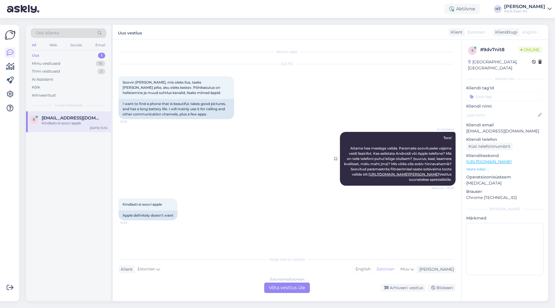
drag, startPoint x: 348, startPoint y: 147, endPoint x: 453, endPoint y: 179, distance: 109.1
click at [452, 181] on div "AI Assistent Tere! Aitame hea meelega valida. Paremaks soovituseks vajame veidi…" at bounding box center [398, 159] width 116 height 54
click at [453, 179] on div "AI Assistent Tere! Aitame hea meelega valida. Paremaks soovituseks vajame veidi…" at bounding box center [398, 159] width 116 height 54
drag, startPoint x: 452, startPoint y: 179, endPoint x: 348, endPoint y: 147, distance: 108.2
click at [348, 147] on div "AI Assistent Tere! Aitame hea meelega valida. Paremaks soovituseks vajame veidi…" at bounding box center [398, 159] width 116 height 54
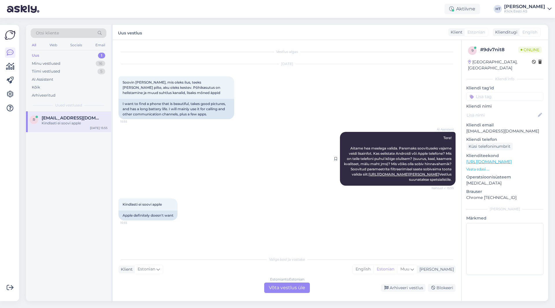
click at [348, 147] on div "AI Assistent Tere! Aitame hea meelega valida. Paremaks soovituseks vajame veidi…" at bounding box center [398, 159] width 116 height 54
drag, startPoint x: 348, startPoint y: 147, endPoint x: 451, endPoint y: 148, distance: 103.1
click at [451, 148] on div "AI Assistent Tere! Aitame hea meelega valida. Paremaks soovituseks vajame veidi…" at bounding box center [398, 159] width 116 height 54
click at [451, 148] on span "Tere! Aitame hea meelega valida. Paremaks soovituseks vajame veidi lisainfot. K…" at bounding box center [398, 158] width 108 height 46
drag, startPoint x: 349, startPoint y: 148, endPoint x: 452, endPoint y: 177, distance: 107.3
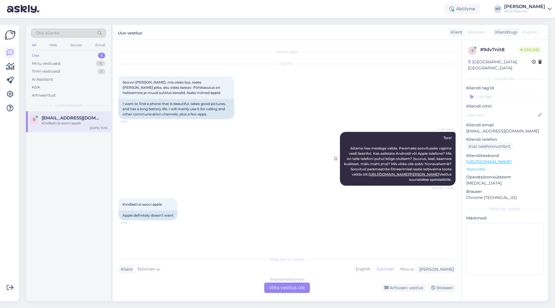
click at [452, 177] on div "AI Assistent Tere! Aitame hea meelega valida. Paremaks soovituseks vajame veidi…" at bounding box center [398, 159] width 116 height 54
click at [451, 179] on div "AI Assistent Tere! Aitame hea meelega valida. Paremaks soovituseks vajame veidi…" at bounding box center [398, 159] width 116 height 54
click at [285, 287] on div "Estonian to Estonian Võta vestlus üle" at bounding box center [287, 287] width 46 height 10
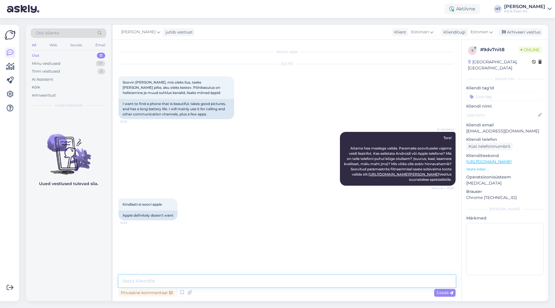
click at [286, 282] on textarea at bounding box center [286, 281] width 337 height 12
type textarea "On mingi kindel eelistatud tootja või hinnavahemik?"
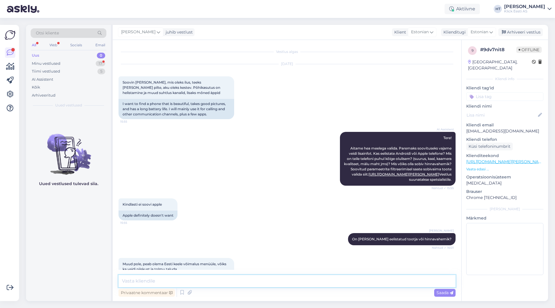
scroll to position [12, 0]
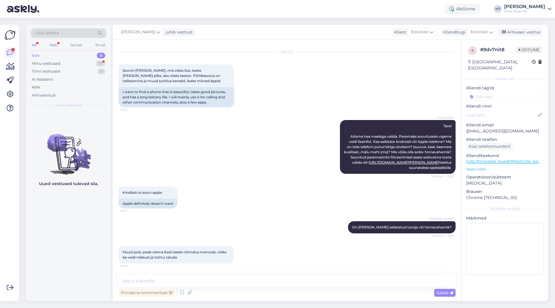
click at [194, 135] on div "AI Assistent Tere! Aitame hea meelega valida. Paremaks soovituseks vajame veidi…" at bounding box center [286, 147] width 337 height 66
click at [259, 284] on textarea at bounding box center [286, 281] width 337 height 12
paste textarea "https://www.klick.ee/nutitelefon-xiaomi-15-ultra-16-512gb-hobe"
type textarea "Xiaomi 15 Ultra pakuks välja: https://www.klick.ee/nutitelefon-xiaomi-15-ultra-…"
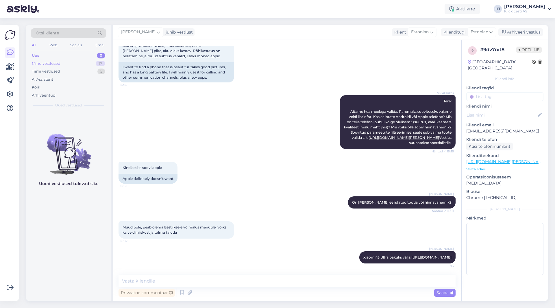
click at [92, 64] on div "Minu vestlused 17" at bounding box center [69, 64] width 76 height 8
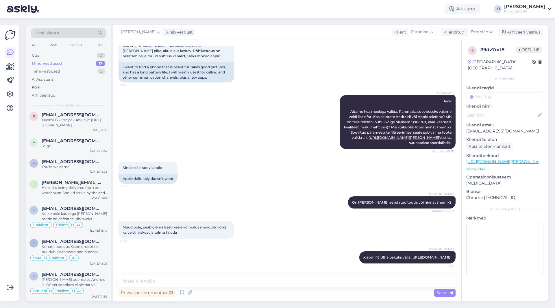
scroll to position [0, 0]
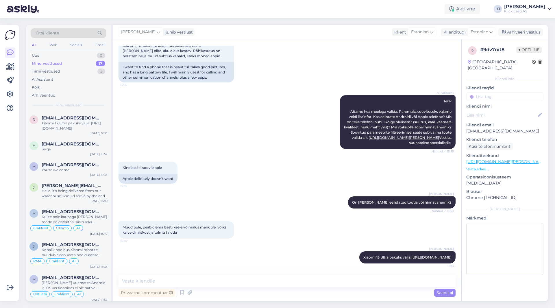
click at [22, 238] on div "Võimalused Veendu, et Askly loob sulle väärtust. Sulge Ühenda FB ja IG sõnumid …" at bounding box center [11, 163] width 23 height 290
click at [57, 54] on div "Uus 1" at bounding box center [69, 55] width 76 height 8
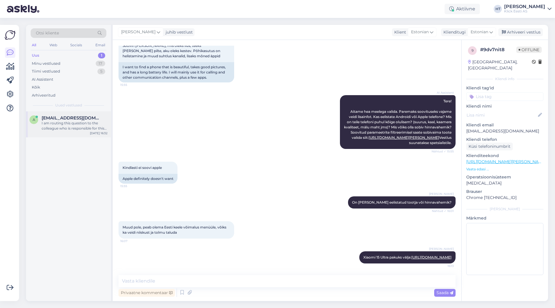
click at [79, 113] on div "a anabellinaste30@gmail.com I am routing this question to the colleague who is …" at bounding box center [68, 124] width 85 height 26
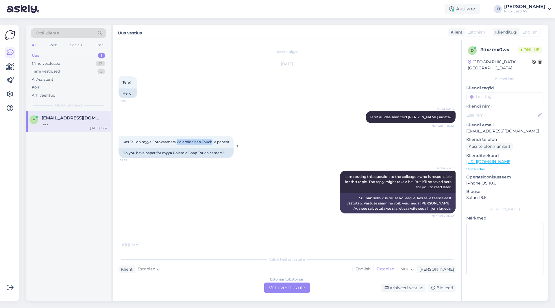
drag, startPoint x: 178, startPoint y: 142, endPoint x: 212, endPoint y: 142, distance: 34.7
click at [212, 142] on span "Kas Teil on myya Fotokaamera Polaroid Snap Touchile paberit" at bounding box center [175, 142] width 107 height 4
copy span "Polaroid Snap Touch"
click at [270, 129] on div "AI Assistent Tere! Kuidas saan teid täna aidata? Nähtud ✓ 16:32" at bounding box center [286, 117] width 337 height 25
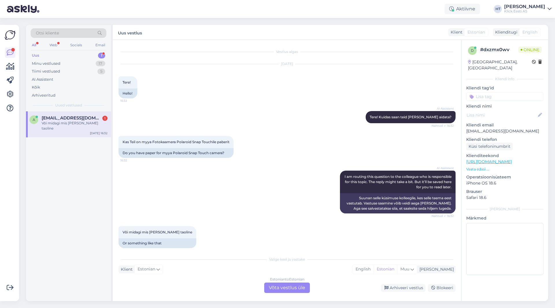
scroll to position [12, 0]
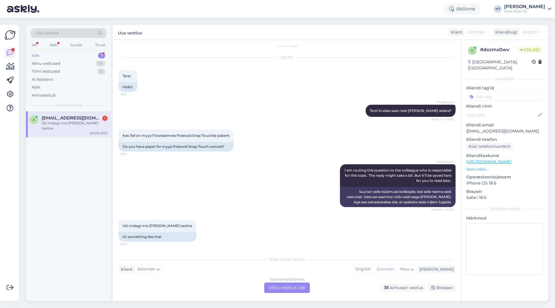
click at [260, 175] on div "AI Assistent I am routing this question to the colleague who is responsible for…" at bounding box center [286, 185] width 337 height 55
click at [179, 189] on div "AI Assistent I am routing this question to the colleague who is responsible for…" at bounding box center [286, 185] width 337 height 55
click at [271, 289] on div "Estonian to Estonian Võta vestlus üle" at bounding box center [287, 287] width 46 height 10
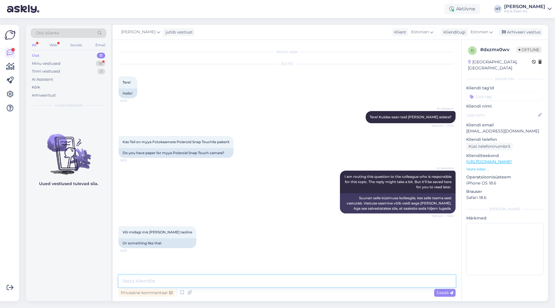
click at [270, 285] on textarea at bounding box center [286, 281] width 337 height 12
click at [235, 279] on textarea at bounding box center [286, 281] width 337 height 12
type textarea "T"
type textarea "Tootja andmetel töötab ainult ZINK paberiga. Meil midagi sarnast kahjuks ei lei…"
click at [326, 279] on textarea "Tootja andmetel töötab ainult ZINK paberiga. Meil midagi sarnast kahjuks ei lei…" at bounding box center [286, 281] width 337 height 12
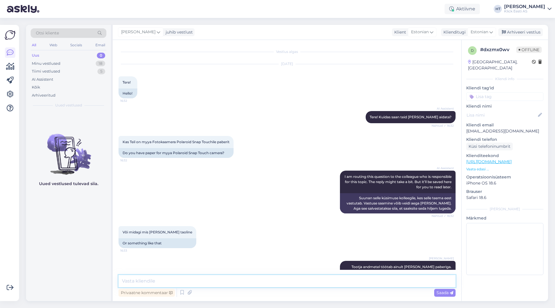
scroll to position [20, 0]
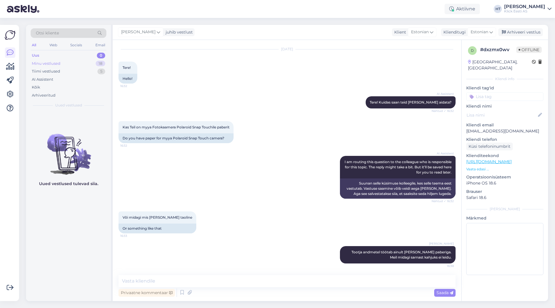
click at [98, 62] on div "18" at bounding box center [101, 64] width 10 height 6
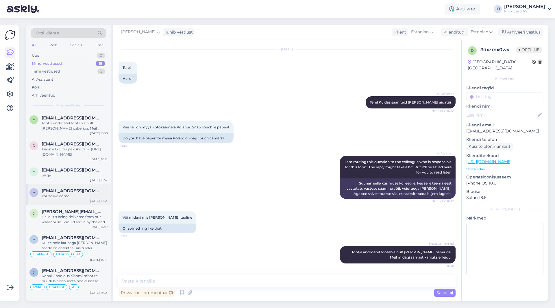
click at [73, 193] on span "max3820906@icloud.com" at bounding box center [72, 190] width 60 height 5
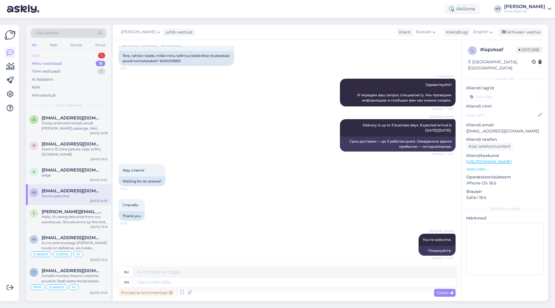
click at [89, 57] on div "Uus 1" at bounding box center [69, 55] width 76 height 8
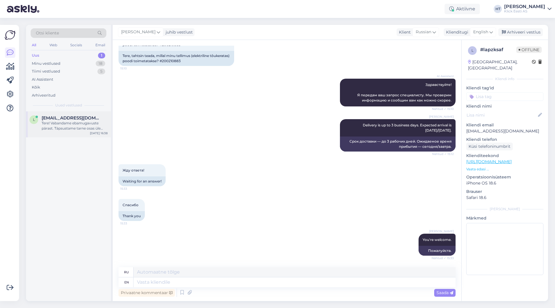
click at [84, 117] on span "lattkaspar@gmail.com" at bounding box center [72, 117] width 60 height 5
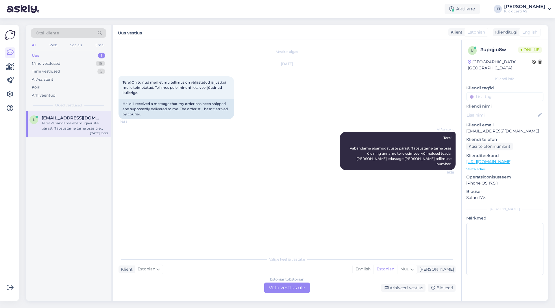
click at [480, 128] on p "lattkaspar@gmail.com" at bounding box center [504, 131] width 77 height 6
copy p "lattkaspar@gmail.com"
click at [302, 112] on div "Aug 12 2025 Tere! On tulnud meil, et mu tellimus on väljastatud ja justkui mull…" at bounding box center [286, 92] width 337 height 68
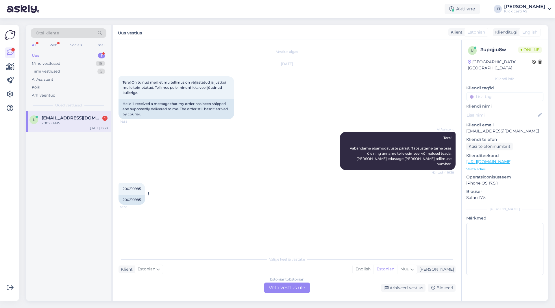
click at [130, 186] on span "200210985" at bounding box center [131, 188] width 18 height 4
copy div "200210985 16:38"
click at [174, 199] on div "200210985 16:38 200210985" at bounding box center [286, 193] width 337 height 35
click at [292, 290] on div "Estonian to Estonian Võta vestlus üle" at bounding box center [287, 287] width 46 height 10
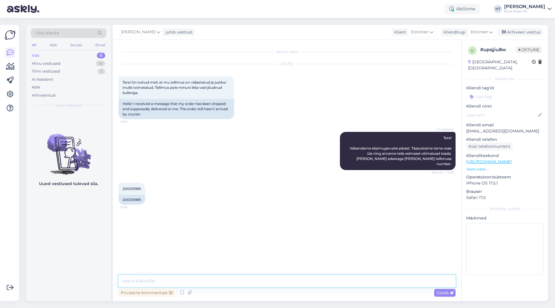
click at [291, 285] on textarea at bounding box center [286, 281] width 337 height 12
paste textarea "https://minu.omniva.ee/track/JJEE21504S10000020521"
type textarea "Tellimus on kaupluse poolt väljastatud kullerile. Jälgida saab siin: https://mi…"
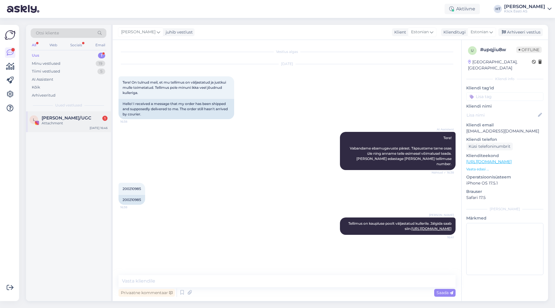
click at [82, 112] on div "L Laura Rösler/UGC 1 Attachment Aug 12 16:46" at bounding box center [68, 121] width 85 height 21
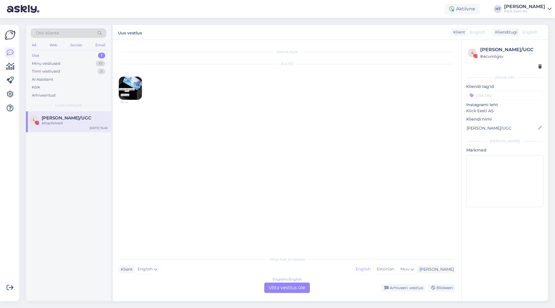
click at [132, 93] on img at bounding box center [130, 88] width 23 height 23
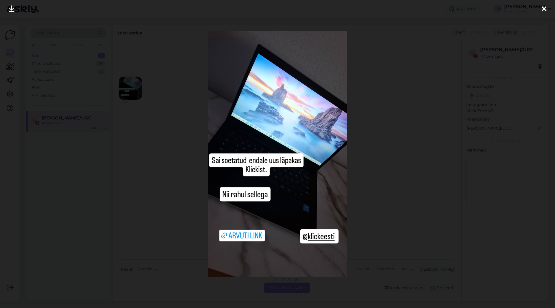
click at [177, 200] on div at bounding box center [277, 154] width 555 height 308
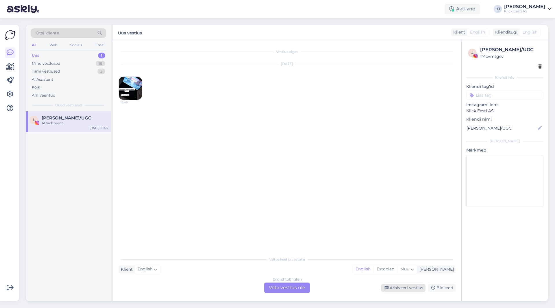
click at [400, 286] on div "Arhiveeri vestlus" at bounding box center [403, 288] width 44 height 8
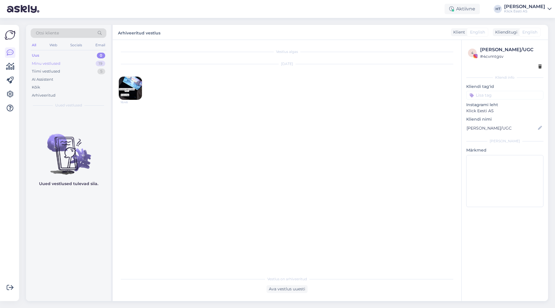
click at [95, 64] on div "Minu vestlused 19" at bounding box center [69, 64] width 76 height 8
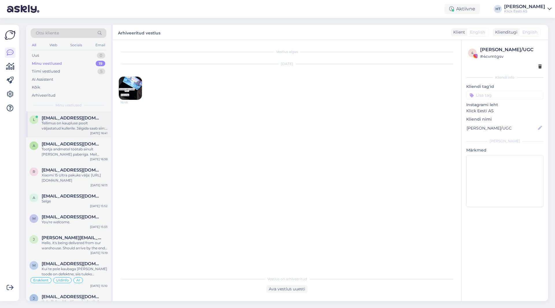
click at [99, 112] on div "l lattkaspar@gmail.com Tellimus on kaupluse poolt väljastatud kullerile. Jälgid…" at bounding box center [68, 124] width 85 height 26
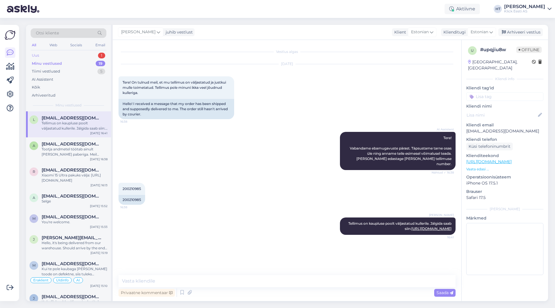
click at [93, 53] on div "Uus 1" at bounding box center [69, 55] width 76 height 8
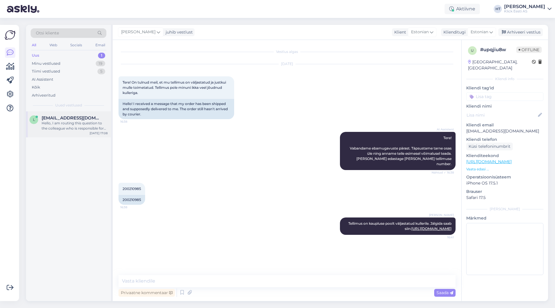
click at [76, 112] on div "l lachinhuseynli@gmail.com Hello, I am routing this question to the colleague w…" at bounding box center [68, 124] width 85 height 26
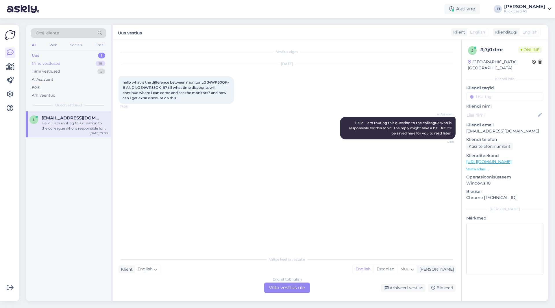
click at [85, 62] on div "Minu vestlused 19" at bounding box center [69, 64] width 76 height 8
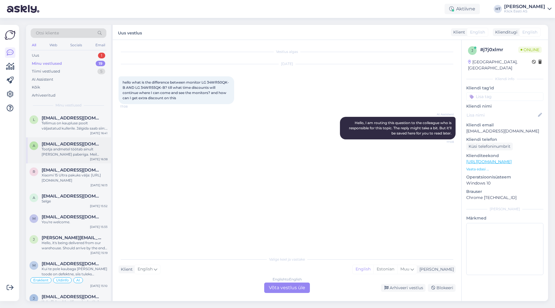
click at [75, 147] on div "Tootja andmetel töötab ainult ZINK paberiga. Meil midagi sarnast kahjuks ei lei…" at bounding box center [75, 151] width 66 height 10
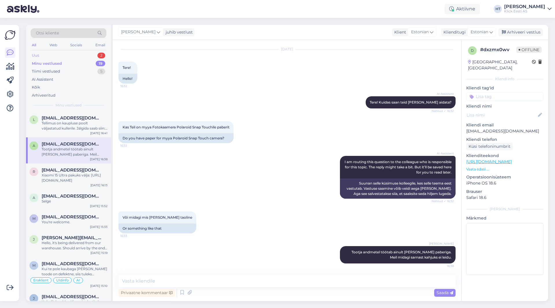
click at [91, 55] on div "Uus 2" at bounding box center [69, 55] width 76 height 8
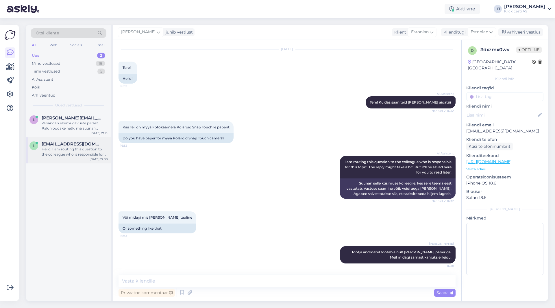
click at [88, 148] on div "Hello, I am routing this question to the colleague who is responsible for this …" at bounding box center [75, 151] width 66 height 10
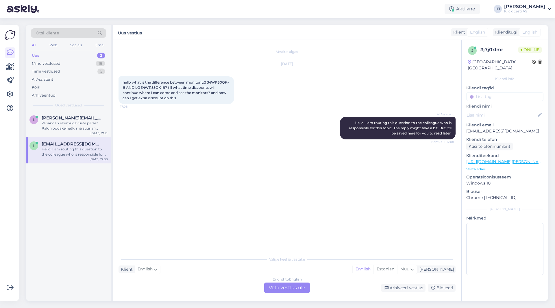
click at [276, 287] on div "English to English Võta vestlus üle" at bounding box center [287, 287] width 46 height 10
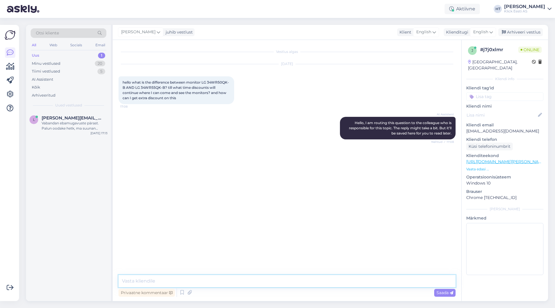
click at [269, 282] on textarea at bounding box center [286, 281] width 337 height 12
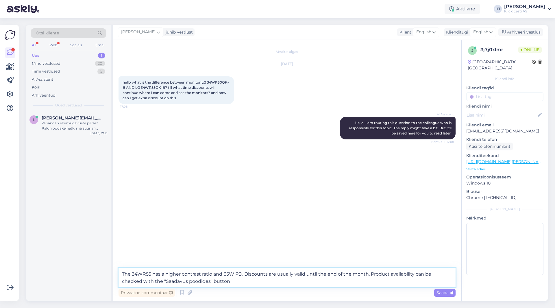
type textarea "The 34WR55 has a higher contrast ratio and 65W PD. Discounts are usually valid …"
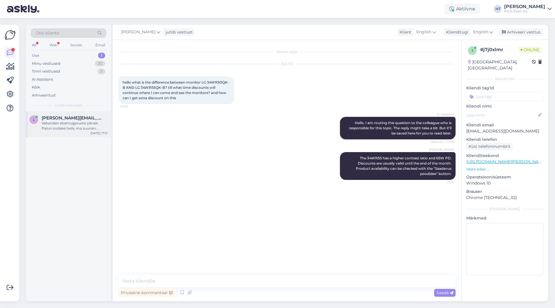
click at [106, 116] on div "lauri.kreisling@mail.ee" at bounding box center [75, 117] width 66 height 5
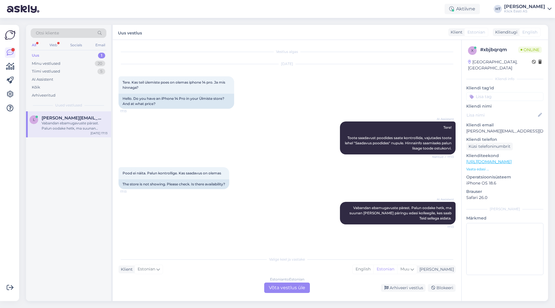
click at [280, 239] on div "Vestlus algas Aug 12 2025 Tere. Kas teil ülemiste poes on olemas iphone 14 pro.…" at bounding box center [289, 147] width 342 height 202
click at [280, 284] on div "Estonian to Estonian Võta vestlus üle" at bounding box center [287, 287] width 46 height 10
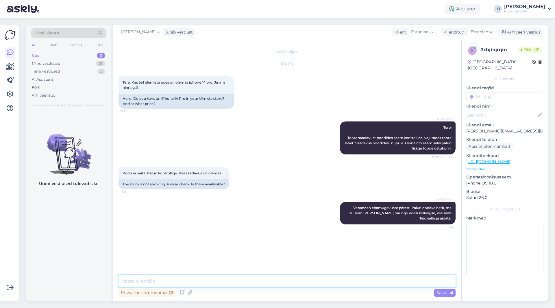
click at [282, 276] on textarea at bounding box center [286, 281] width 337 height 12
type textarea "Ülemiste poes ei leidu."
click at [93, 65] on div "Minu vestlused 21" at bounding box center [69, 64] width 76 height 8
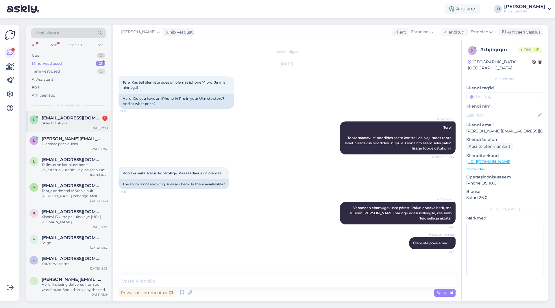
click at [85, 129] on div "l lachinhuseynli@gmail.com 1 okay thank you Aug 12 17:18" at bounding box center [68, 121] width 85 height 21
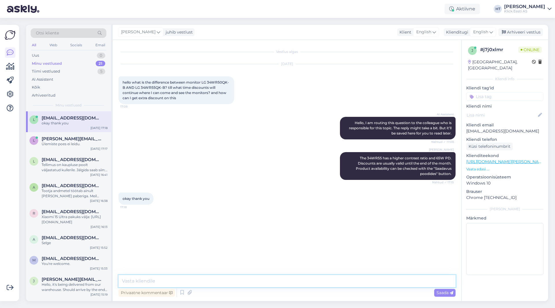
click at [195, 285] on textarea at bounding box center [286, 281] width 337 height 12
type textarea "No problem."
click at [83, 158] on span "lattkaspar@gmail.com" at bounding box center [72, 159] width 60 height 5
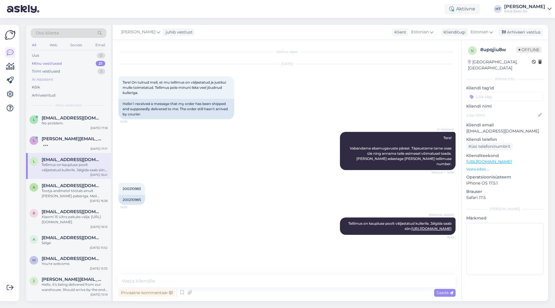
click at [53, 82] on div "AI Assistent" at bounding box center [69, 79] width 76 height 8
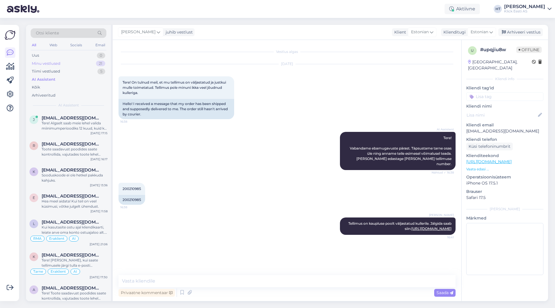
click at [64, 66] on div "Minu vestlused 21" at bounding box center [69, 64] width 76 height 8
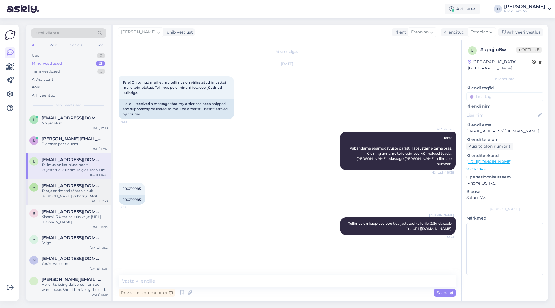
click at [70, 193] on div "Tootja andmetel töötab ainult ZINK paberiga. Meil midagi sarnast kahjuks ei lei…" at bounding box center [75, 193] width 66 height 10
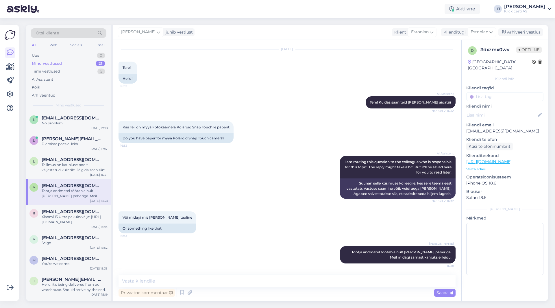
click at [0, 188] on div "Võimalused Veendu, et Askly loob sulle väärtust. Sulge Ühenda FB ja IG sõnumid …" at bounding box center [9, 163] width 19 height 276
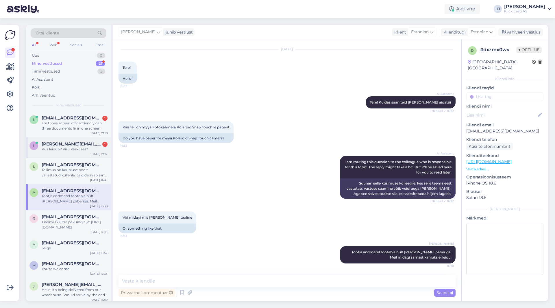
click at [87, 150] on div "Kus leidub? Viru keskuses?" at bounding box center [75, 148] width 66 height 5
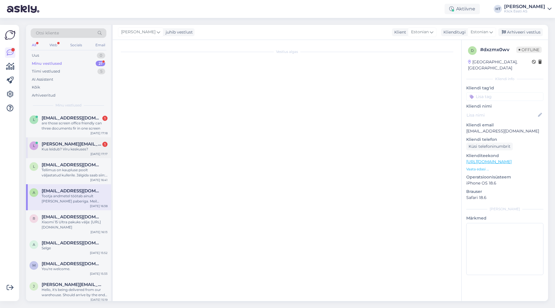
scroll to position [11, 0]
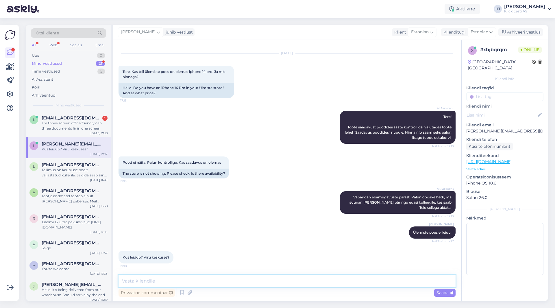
click at [192, 278] on textarea at bounding box center [286, 281] width 337 height 12
click at [214, 277] on textarea "Hetkel ei leidu kusagil." at bounding box center [286, 281] width 337 height 12
drag, startPoint x: 214, startPoint y: 278, endPoint x: 157, endPoint y: 280, distance: 56.9
click at [157, 280] on textarea "Hetkel ei leidu kusagil." at bounding box center [286, 281] width 337 height 12
type textarea "Hetkel ei leidu üheski poes."
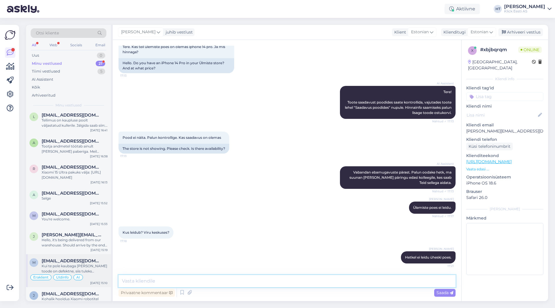
scroll to position [0, 0]
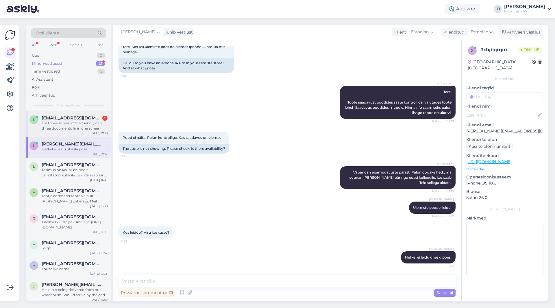
click at [67, 112] on div "l lachinhuseynli@gmail.com 1 are those screen office friendly can three documen…" at bounding box center [68, 124] width 85 height 26
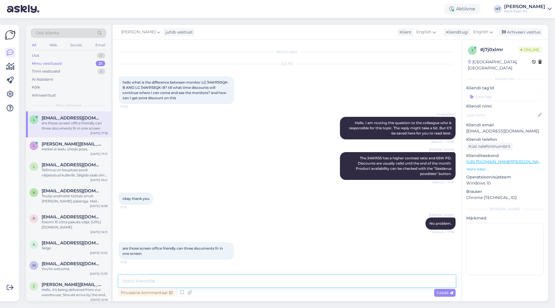
click at [267, 279] on textarea at bounding box center [286, 281] width 337 height 12
click at [214, 283] on textarea "Two might be more comfortable." at bounding box center [286, 281] width 337 height 12
type textarea "Two might be more comfortable, but you can have 3 open at the same time."
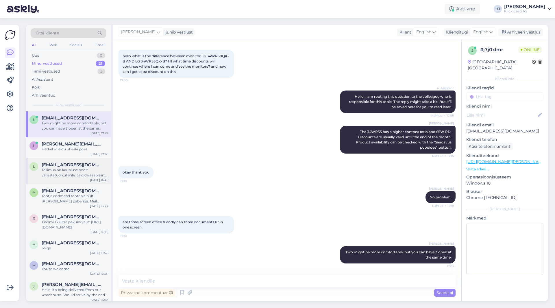
click at [79, 170] on div "Tellimus on kaupluse poolt väljastatud kullerile. Jälgida saab siin: https://mi…" at bounding box center [75, 172] width 66 height 10
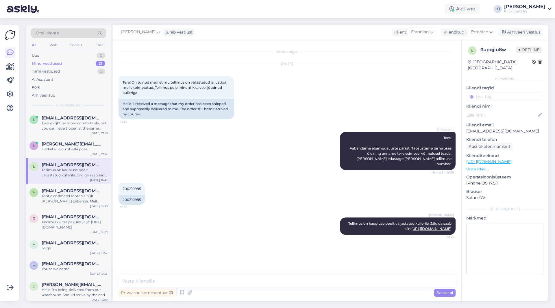
click at [3, 178] on div "Võimalused Veendu, et Askly loob sulle väärtust. Sulge Ühenda FB ja IG sõnumid …" at bounding box center [9, 163] width 19 height 276
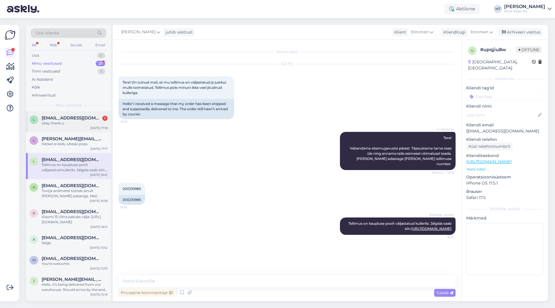
click at [68, 124] on div "okay thank u" at bounding box center [75, 122] width 66 height 5
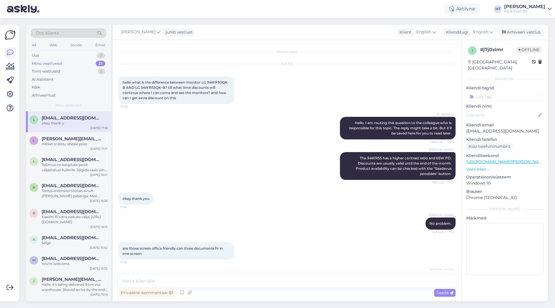
scroll to position [51, 0]
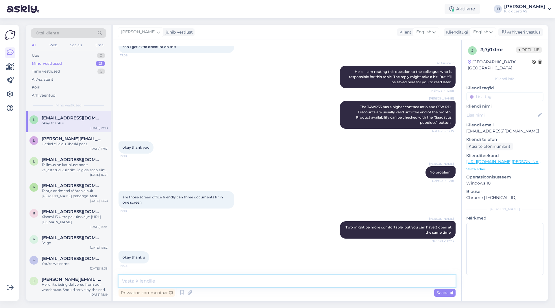
click at [208, 280] on textarea at bounding box center [286, 281] width 337 height 12
type textarea "No problem."
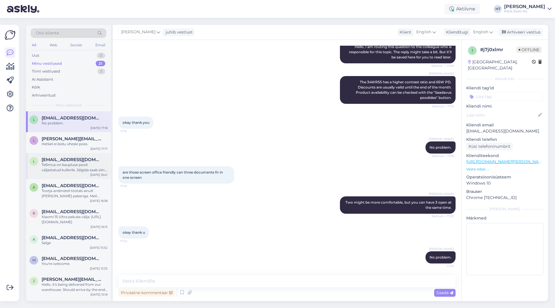
click at [57, 172] on div "Tellimus on kaupluse poolt väljastatud kullerile. Jälgida saab siin: https://mi…" at bounding box center [75, 167] width 66 height 10
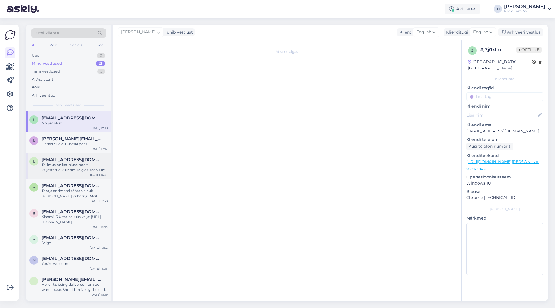
scroll to position [0, 0]
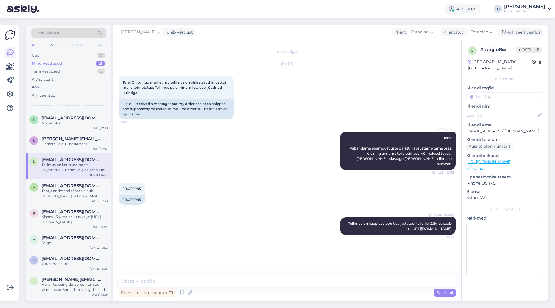
click at [5, 193] on div at bounding box center [10, 162] width 11 height 267
drag, startPoint x: 311, startPoint y: 131, endPoint x: 305, endPoint y: 131, distance: 6.1
click at [311, 131] on div "AI Assistent Tere! Vabandame ebamugavuste pärast. Täpsustame tarne osas üle nin…" at bounding box center [286, 150] width 337 height 51
click at [86, 55] on div "Uus 1" at bounding box center [69, 55] width 76 height 8
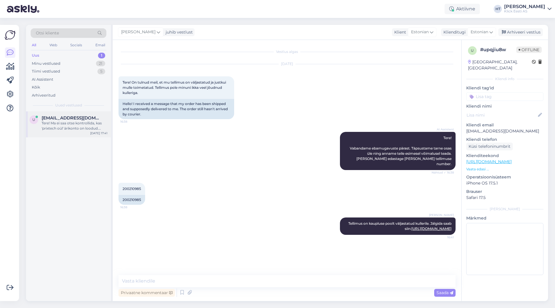
click at [74, 125] on div "Tere! Ma ei saa otse kontrollida, kas 'prixtech oül' ärikonto on loodud. Palun …" at bounding box center [75, 125] width 66 height 10
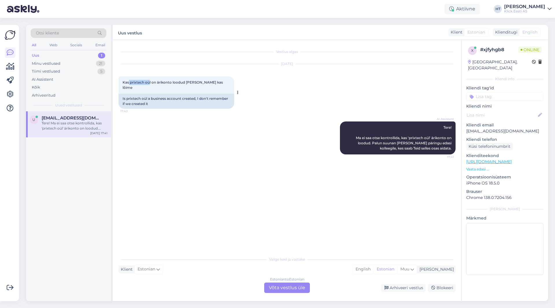
drag, startPoint x: 129, startPoint y: 82, endPoint x: 149, endPoint y: 83, distance: 19.7
click at [149, 83] on span "Kas prixtech oül on ärikonto loodud ei mäleta kas lõime" at bounding box center [172, 85] width 101 height 10
click at [132, 84] on span "Kas prixtech oül on ärikonto loodud ei mäleta kas lõime" at bounding box center [172, 85] width 101 height 10
drag, startPoint x: 129, startPoint y: 83, endPoint x: 149, endPoint y: 84, distance: 19.7
click at [149, 84] on div "Kas prixtech oül on ärikonto loodud ei mäleta kas lõime 17:40" at bounding box center [176, 84] width 116 height 17
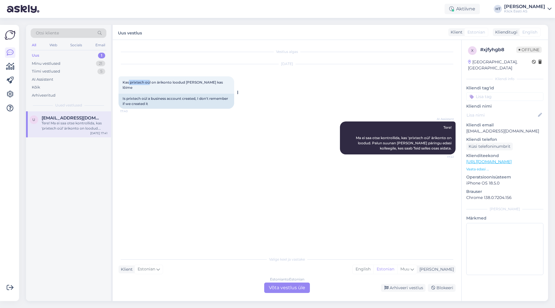
copy span "prixtech oü"
click at [90, 184] on div "u ukukask@gmail.com Tere! Ma ei saa otse kontrollida, kas 'prixtech oül' ärikon…" at bounding box center [68, 205] width 85 height 189
click at [322, 96] on div "Aug 12 2025 Kas prixtech oül on ärikonto loodud ei mäleta kas lõime 17:40 Is pr…" at bounding box center [286, 86] width 337 height 57
click at [470, 166] on p "Vaata edasi ..." at bounding box center [504, 168] width 77 height 5
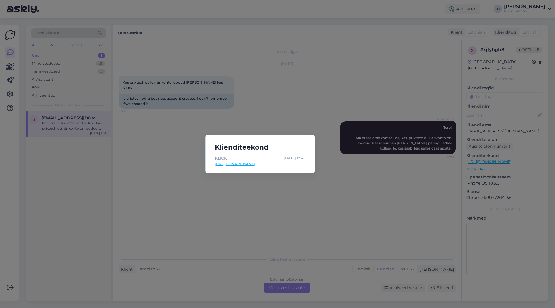
click at [220, 180] on div "Klienditeekond KLICK Aug 12 17:40 https://b2b.klick.ee/customer/account/login/r…" at bounding box center [277, 154] width 555 height 308
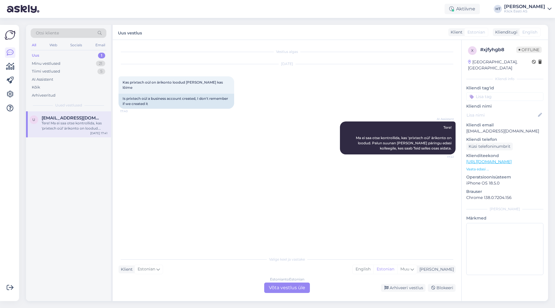
click at [499, 128] on p "ukukask@gmail.com" at bounding box center [504, 131] width 77 height 6
copy p "ukukask@gmail.com"
click at [262, 106] on div "Aug 12 2025 Kas prixtech oül on ärikonto loodud ei mäleta kas lõime 17:40 Is pr…" at bounding box center [286, 86] width 337 height 57
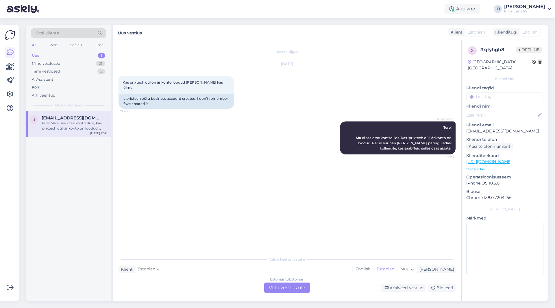
click at [217, 183] on div "Vestlus algas Aug 12 2025 Kas prixtech oül on ärikonto loodud ei mäleta kas lõi…" at bounding box center [289, 147] width 342 height 202
click at [285, 285] on div "Estonian to Estonian Võta vestlus üle" at bounding box center [287, 287] width 46 height 10
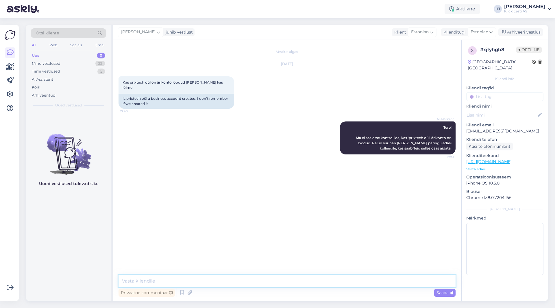
click at [283, 285] on textarea at bounding box center [286, 281] width 337 height 12
click at [272, 283] on textarea "Tundub, et on eelnevalt loodud. Ettevõtte allkirjaõiguslik isik" at bounding box center [286, 281] width 337 height 12
type textarea "Tundub, et on eelnevalt loodud. Ettevõtte allkirjaõiguslik isik võib proovida s…"
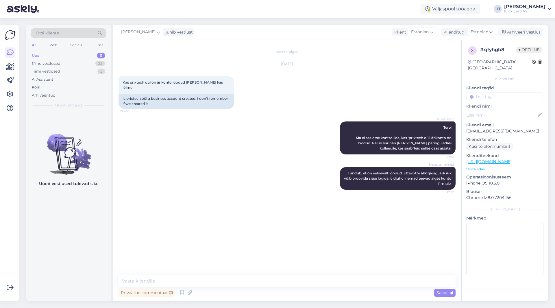
click at [537, 8] on div "Henri Täht" at bounding box center [524, 6] width 41 height 5
click at [524, 48] on div "Logi välja" at bounding box center [499, 49] width 103 height 10
